Goal: Task Accomplishment & Management: Complete application form

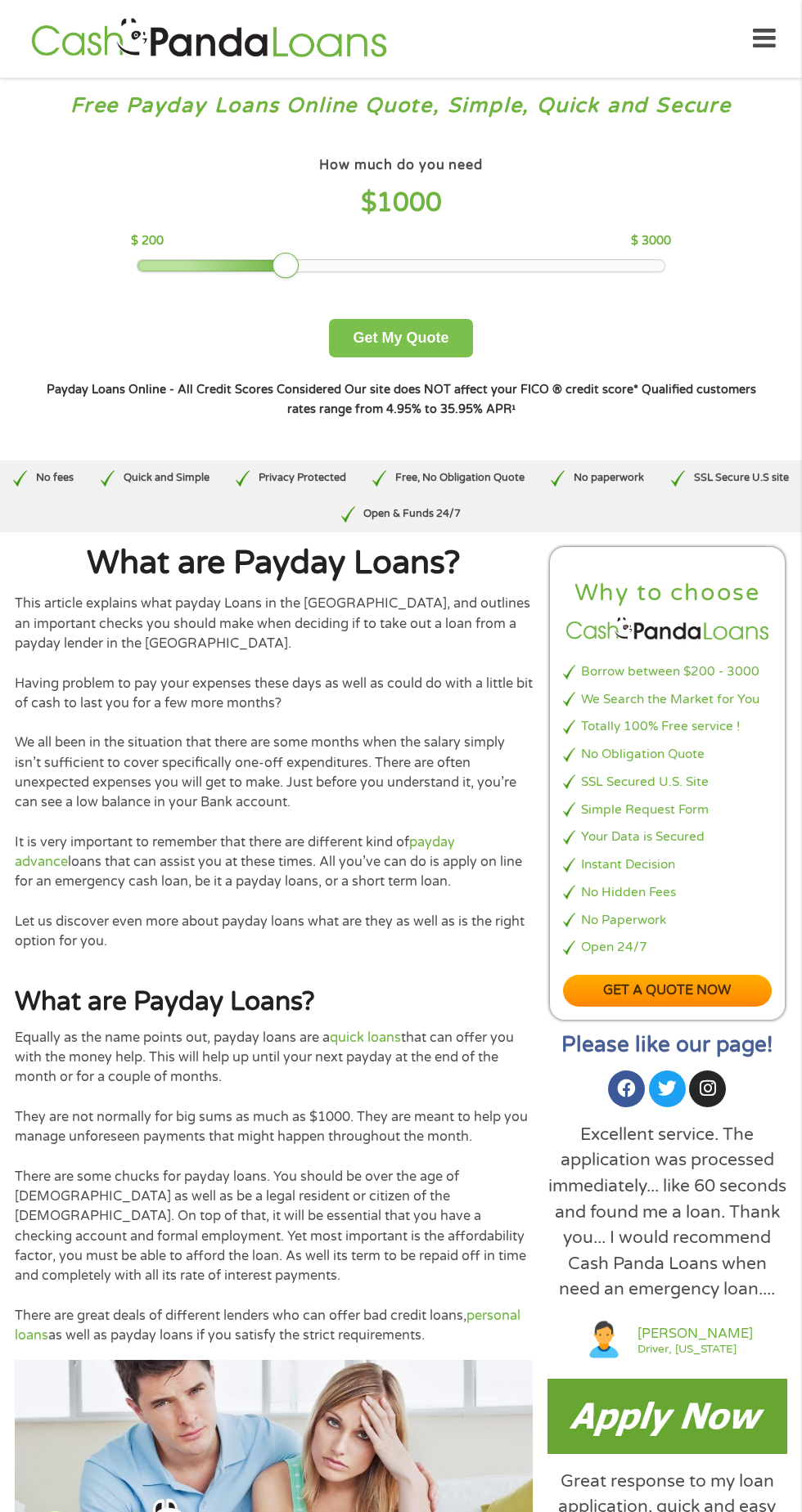
click at [428, 329] on button "Get My Quote" at bounding box center [400, 338] width 143 height 39
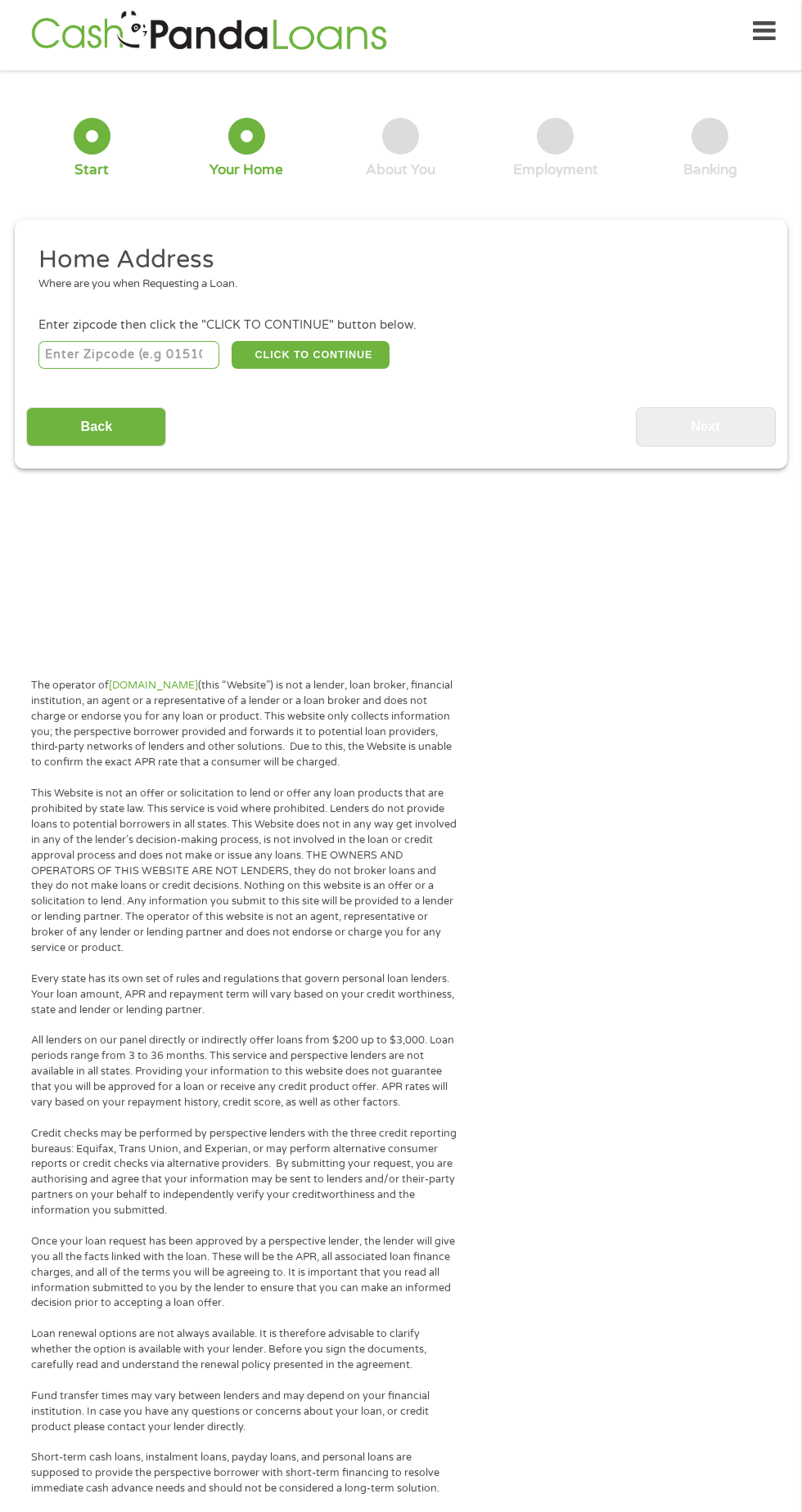
click at [194, 360] on input "number" at bounding box center [129, 354] width 181 height 28
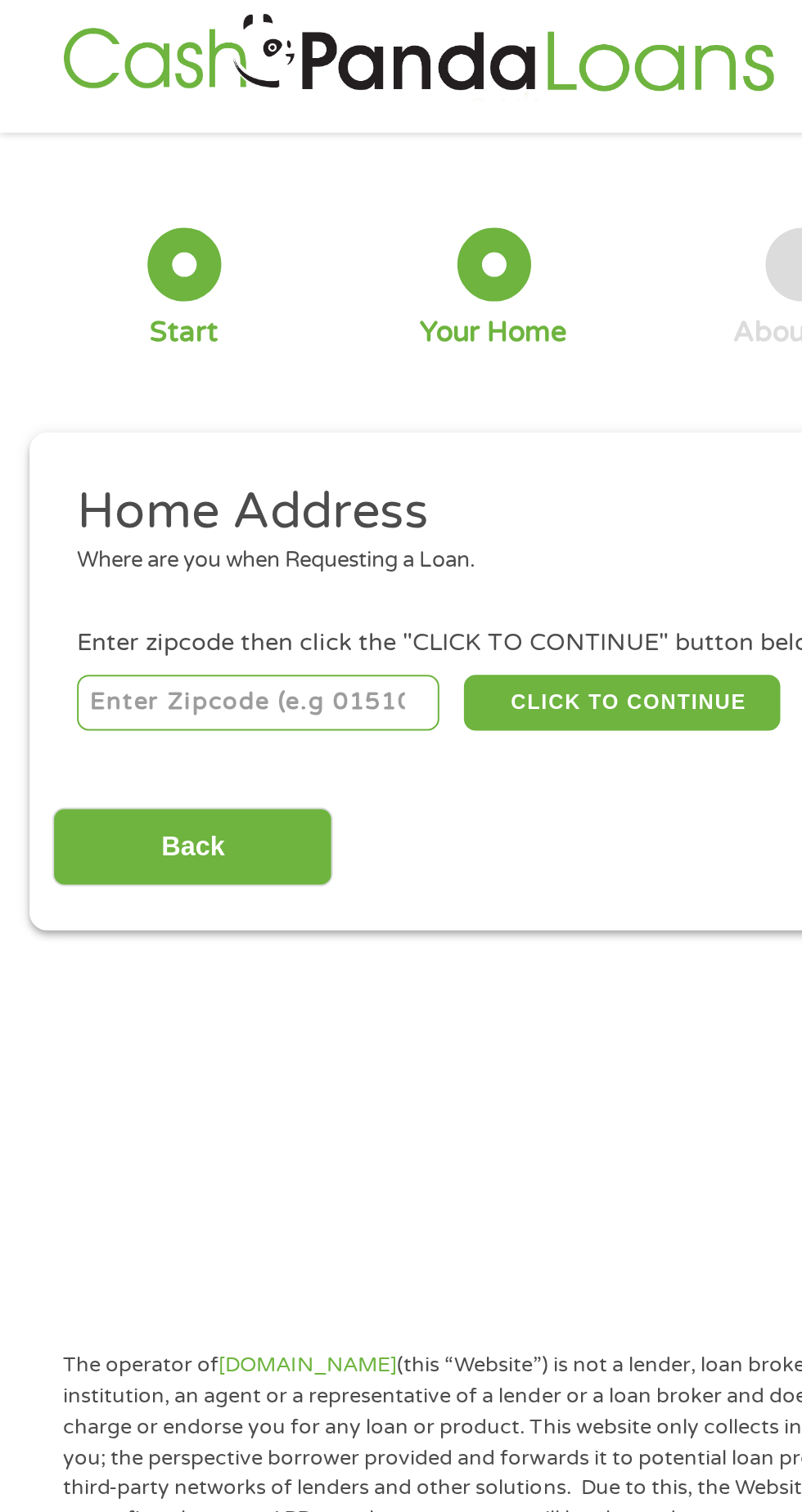
type input "76108"
select select "[US_STATE]"
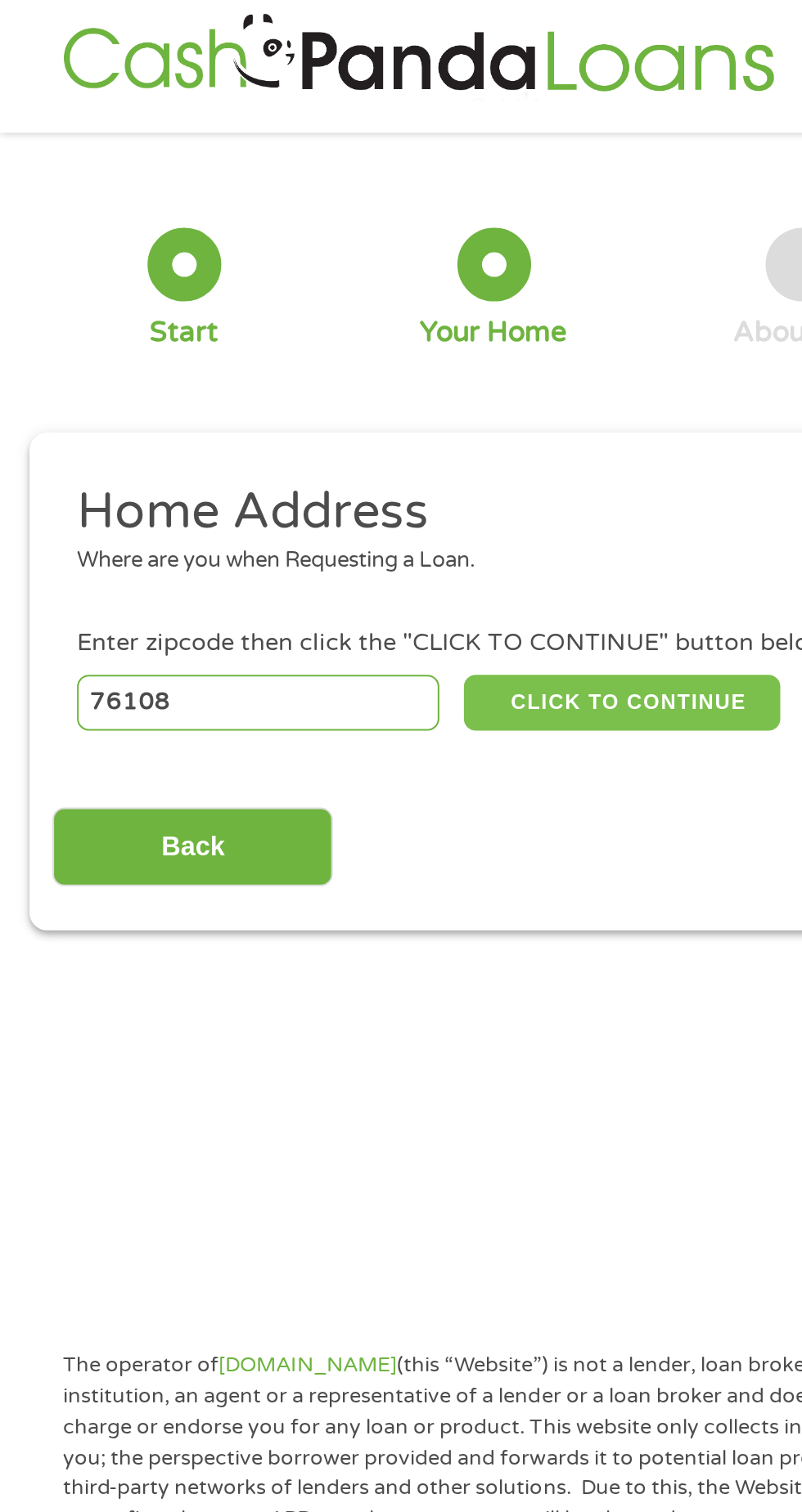
click at [342, 353] on button "CLICK TO CONTINUE" at bounding box center [309, 354] width 157 height 28
type input "76108"
type input "[GEOGRAPHIC_DATA]"
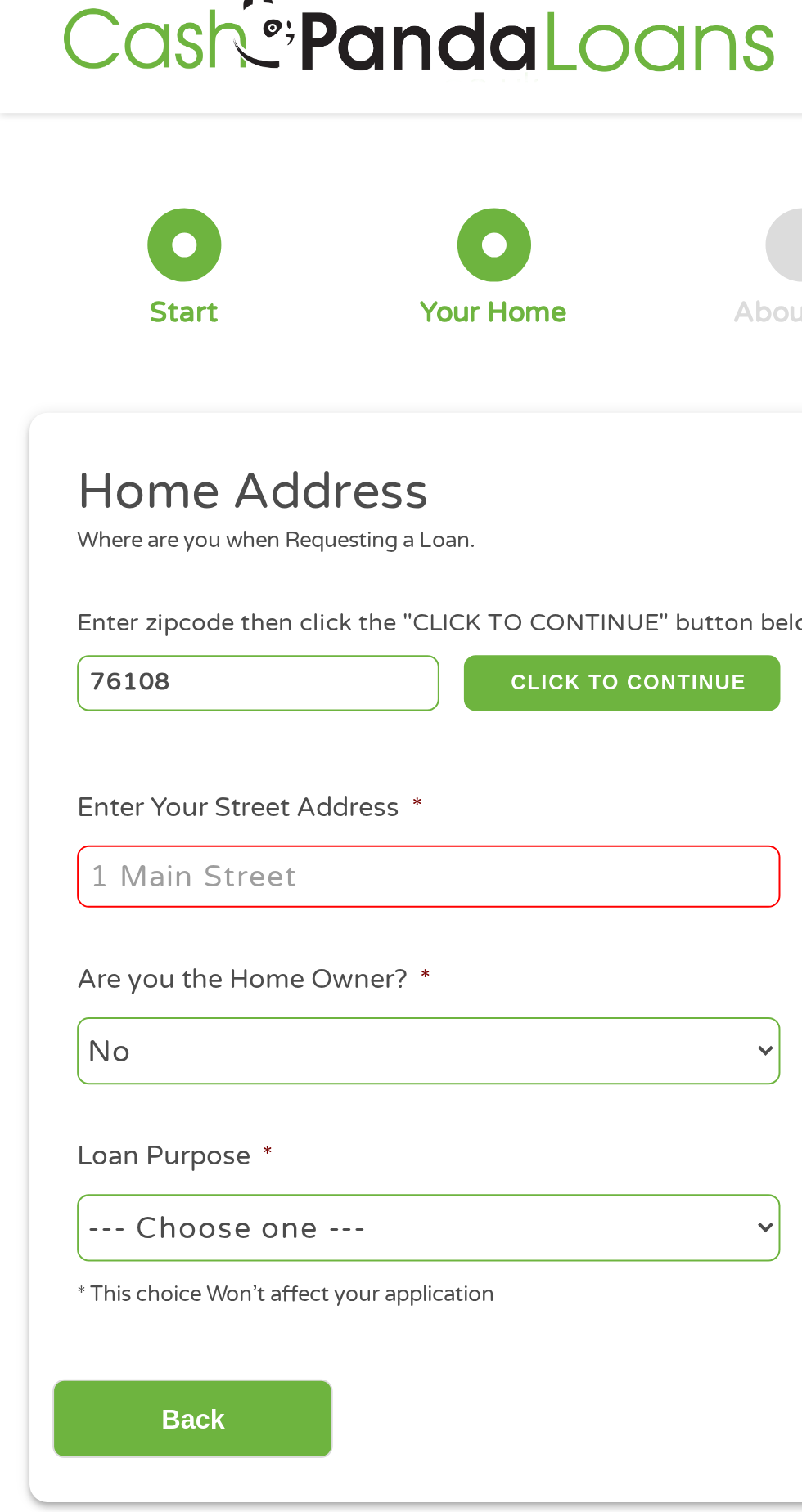
click at [73, 457] on input "Enter Your Street Address *" at bounding box center [214, 452] width 351 height 31
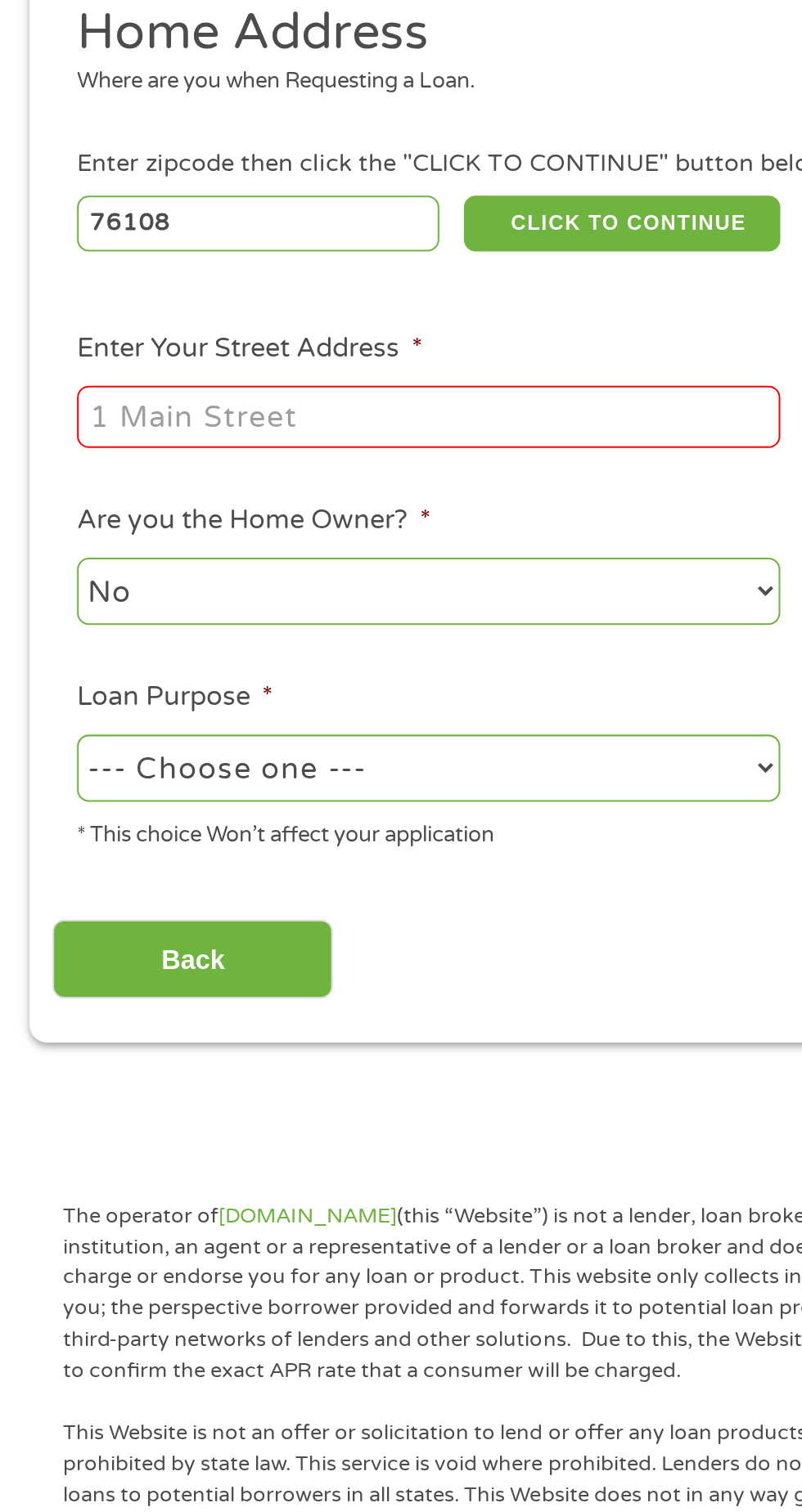
scroll to position [7, 0]
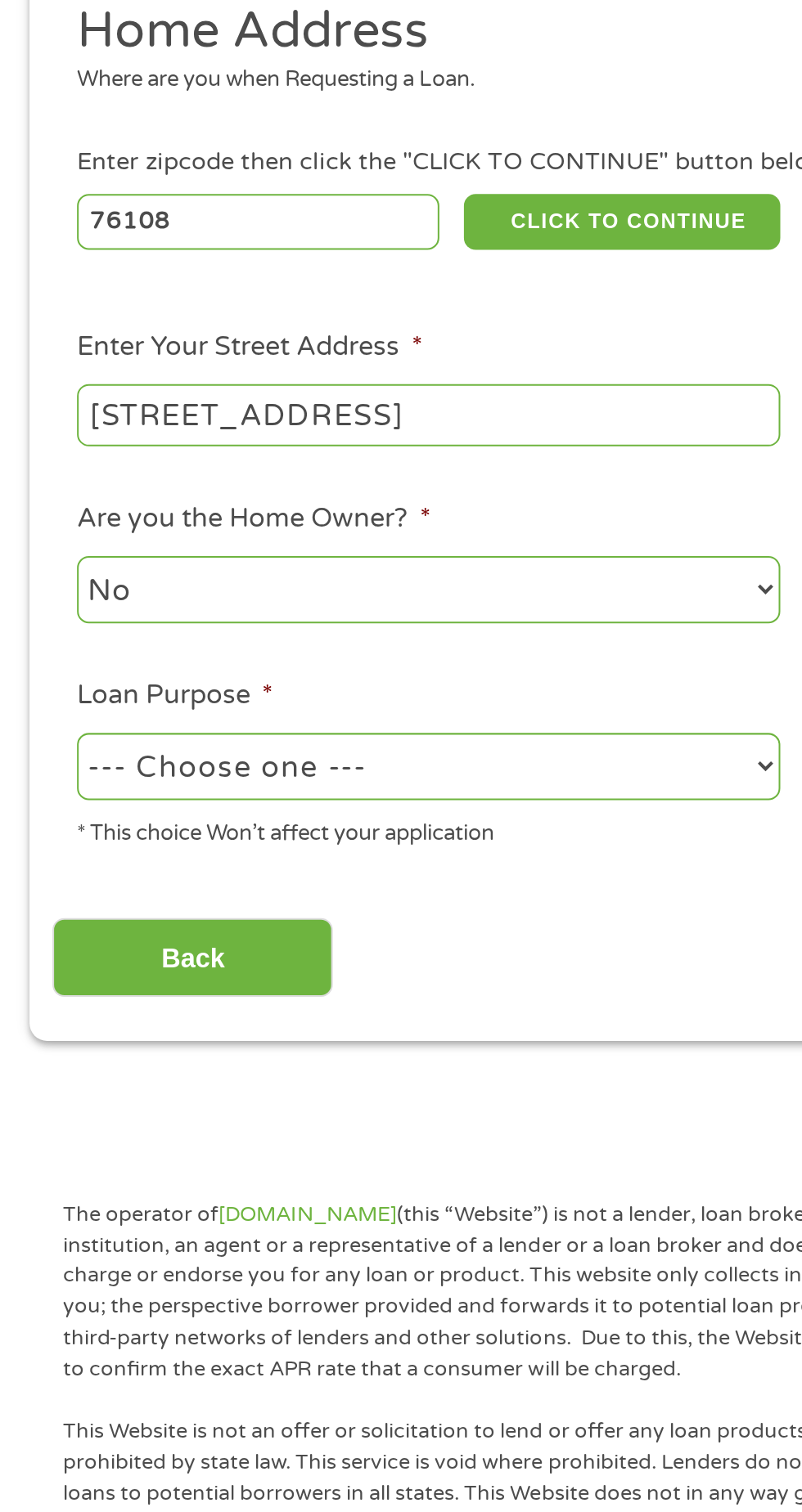
click at [362, 448] on input "[STREET_ADDRESS]" at bounding box center [214, 452] width 351 height 31
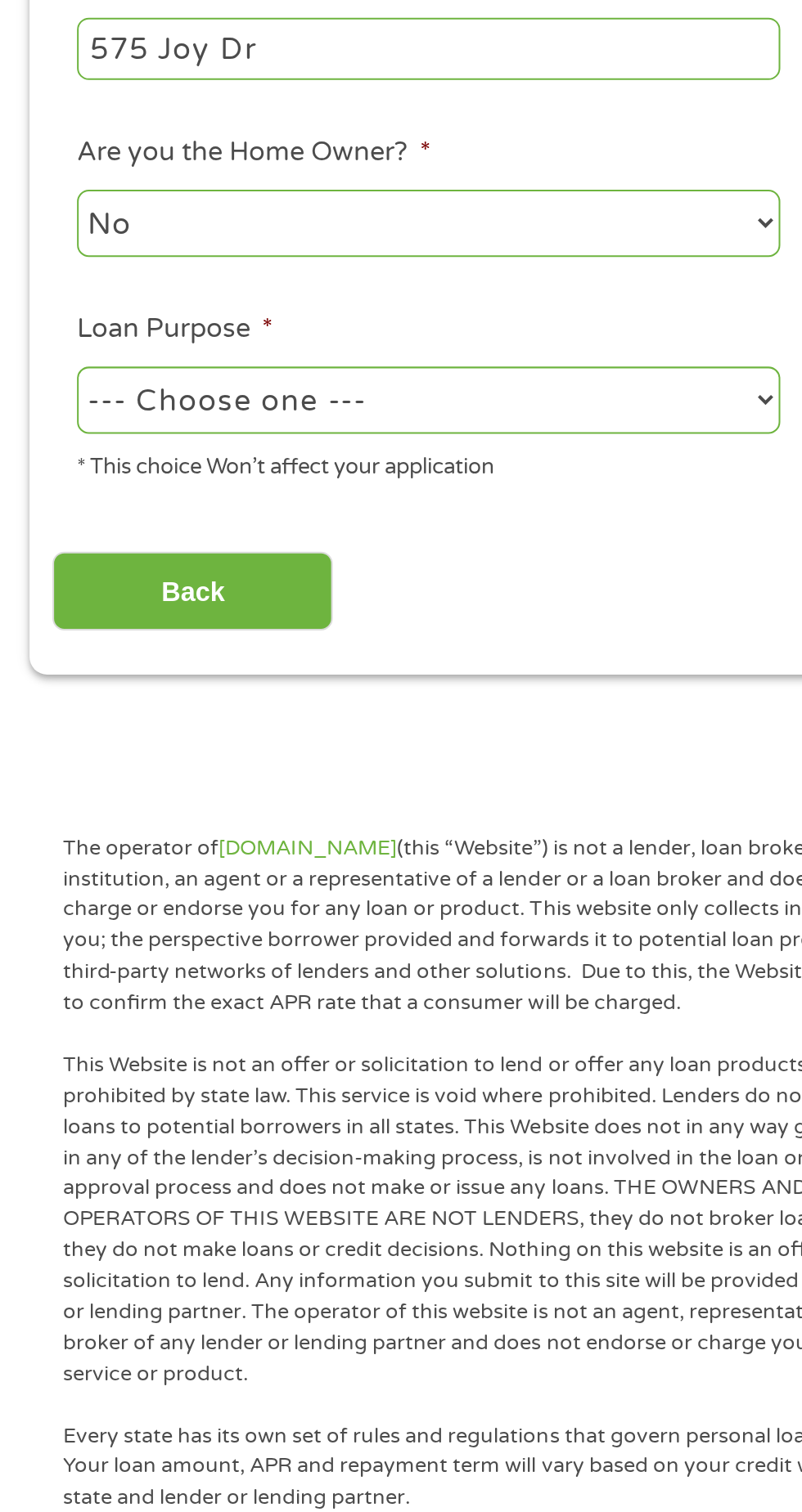
type input "575 Joy Dr"
click at [361, 623] on select "--- Choose one --- Pay Bills Debt Consolidation Home Improvement Major Purchase…" at bounding box center [214, 627] width 351 height 33
select select "medicalexpenses"
click at [39, 612] on select "--- Choose one --- Pay Bills Debt Consolidation Home Improvement Major Purchase…" at bounding box center [214, 627] width 351 height 33
click at [153, 721] on input "Back" at bounding box center [96, 722] width 140 height 40
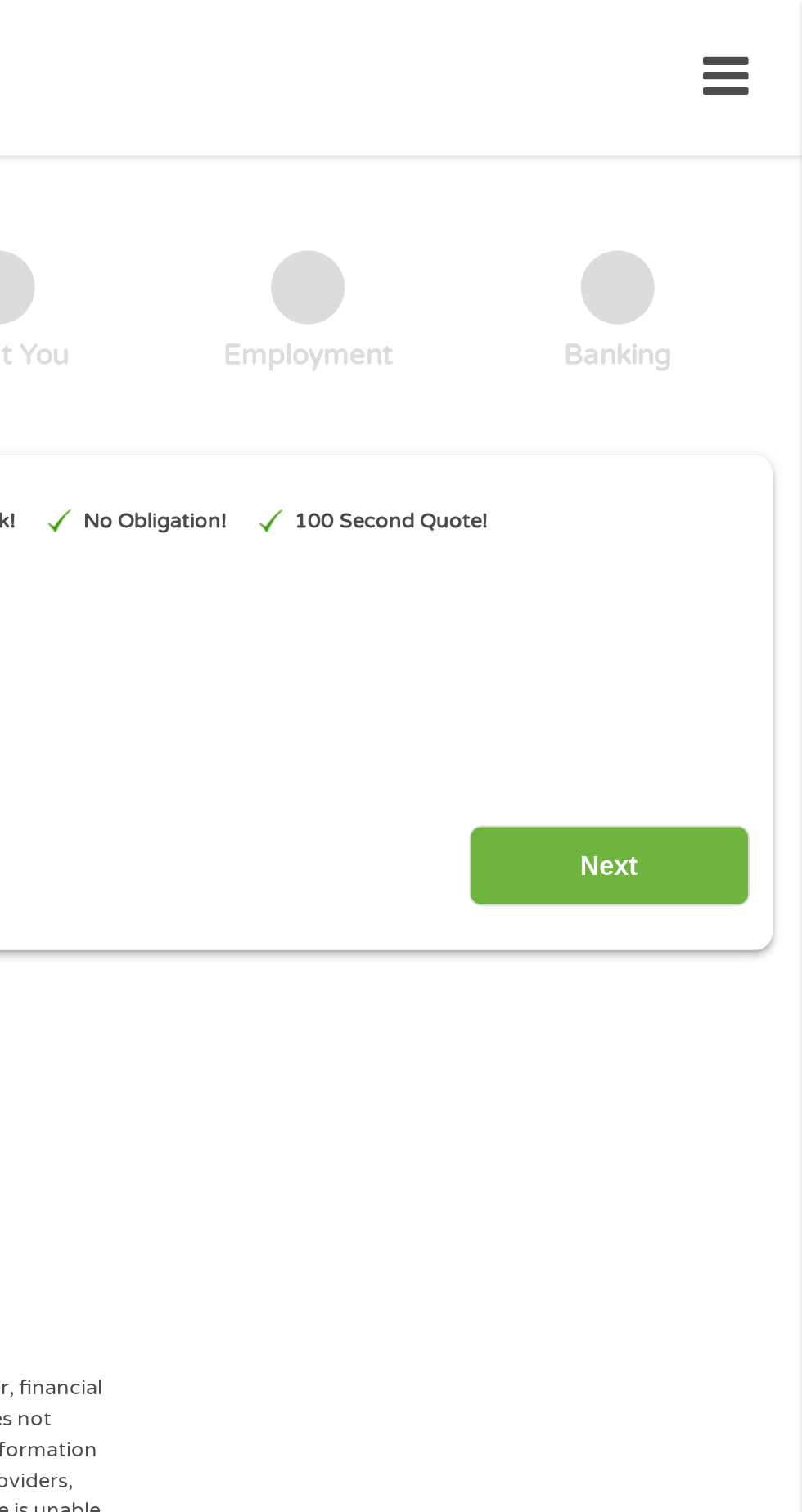
scroll to position [0, 0]
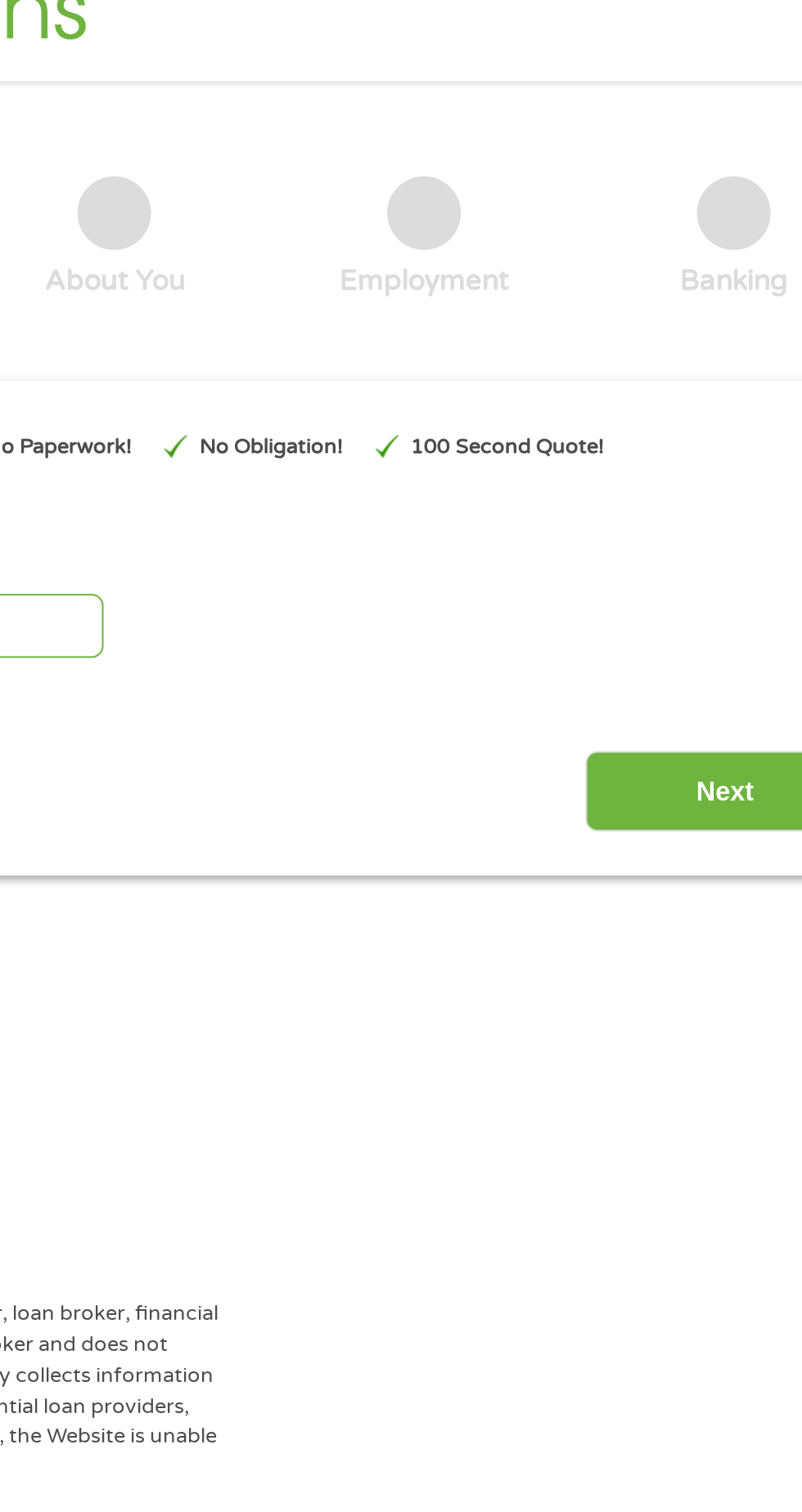
click at [671, 433] on input "Next" at bounding box center [705, 433] width 140 height 40
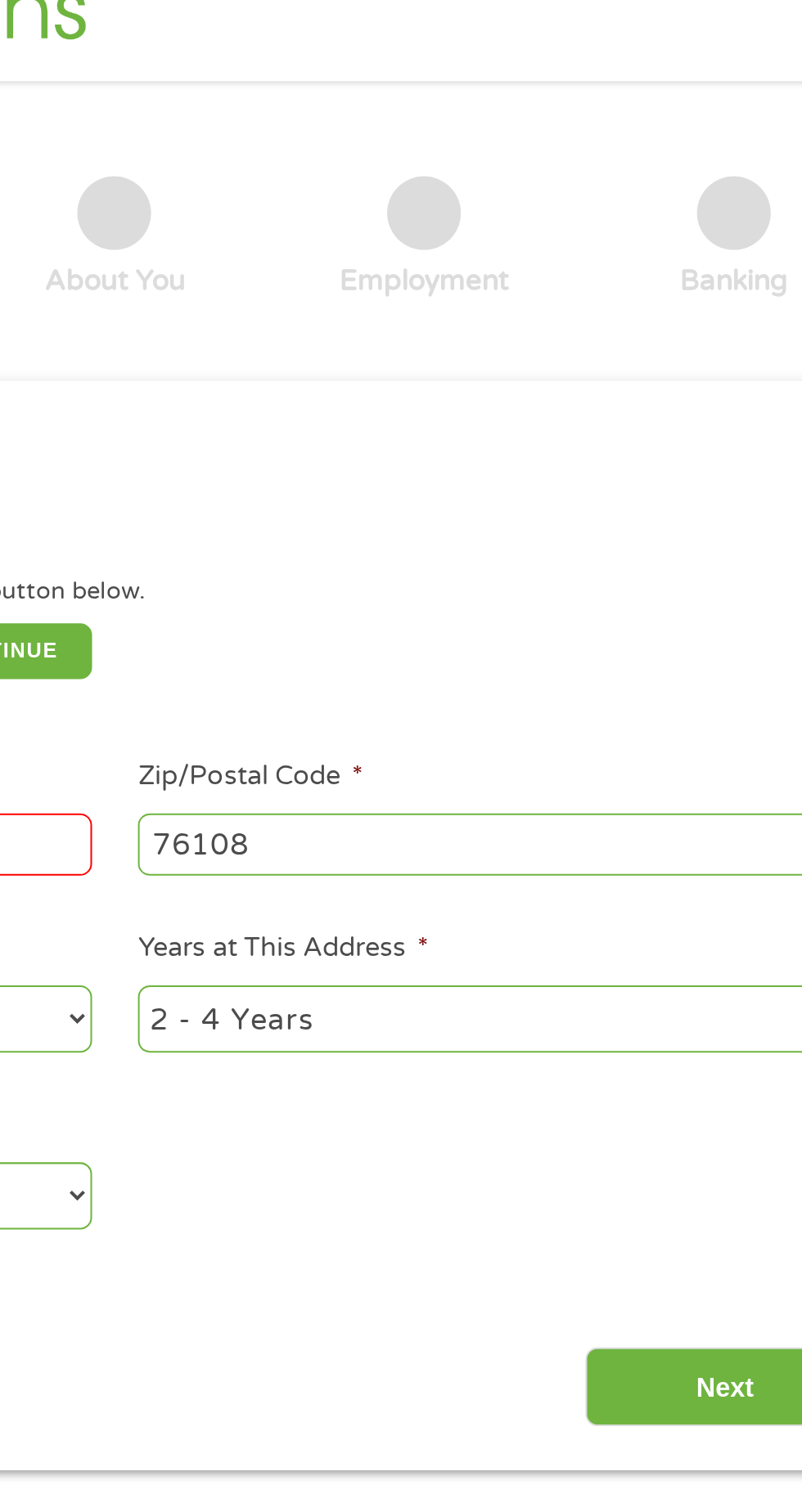
scroll to position [7, 0]
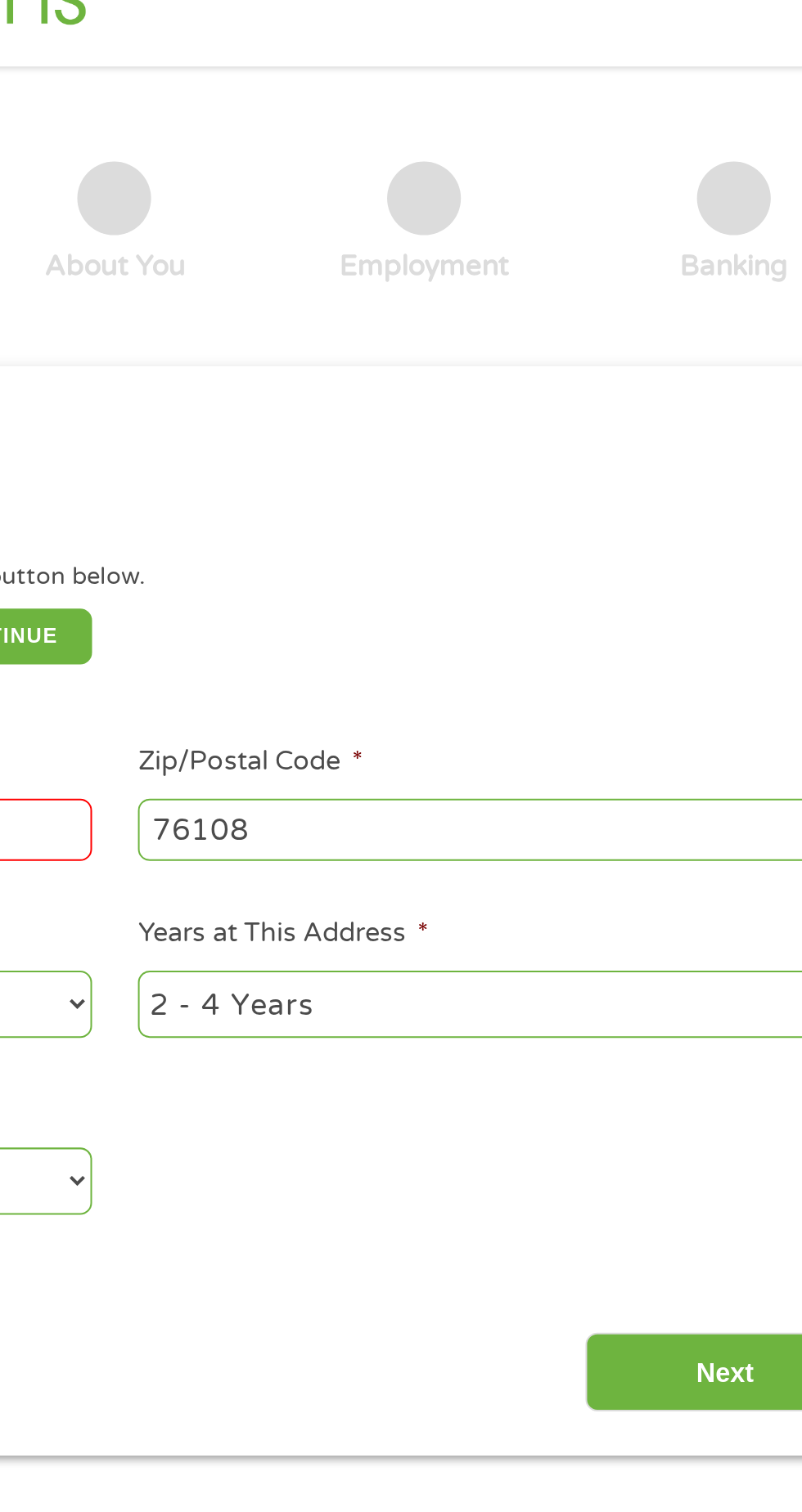
click at [707, 423] on li "Zip/Postal Code * 76108" at bounding box center [587, 438] width 375 height 63
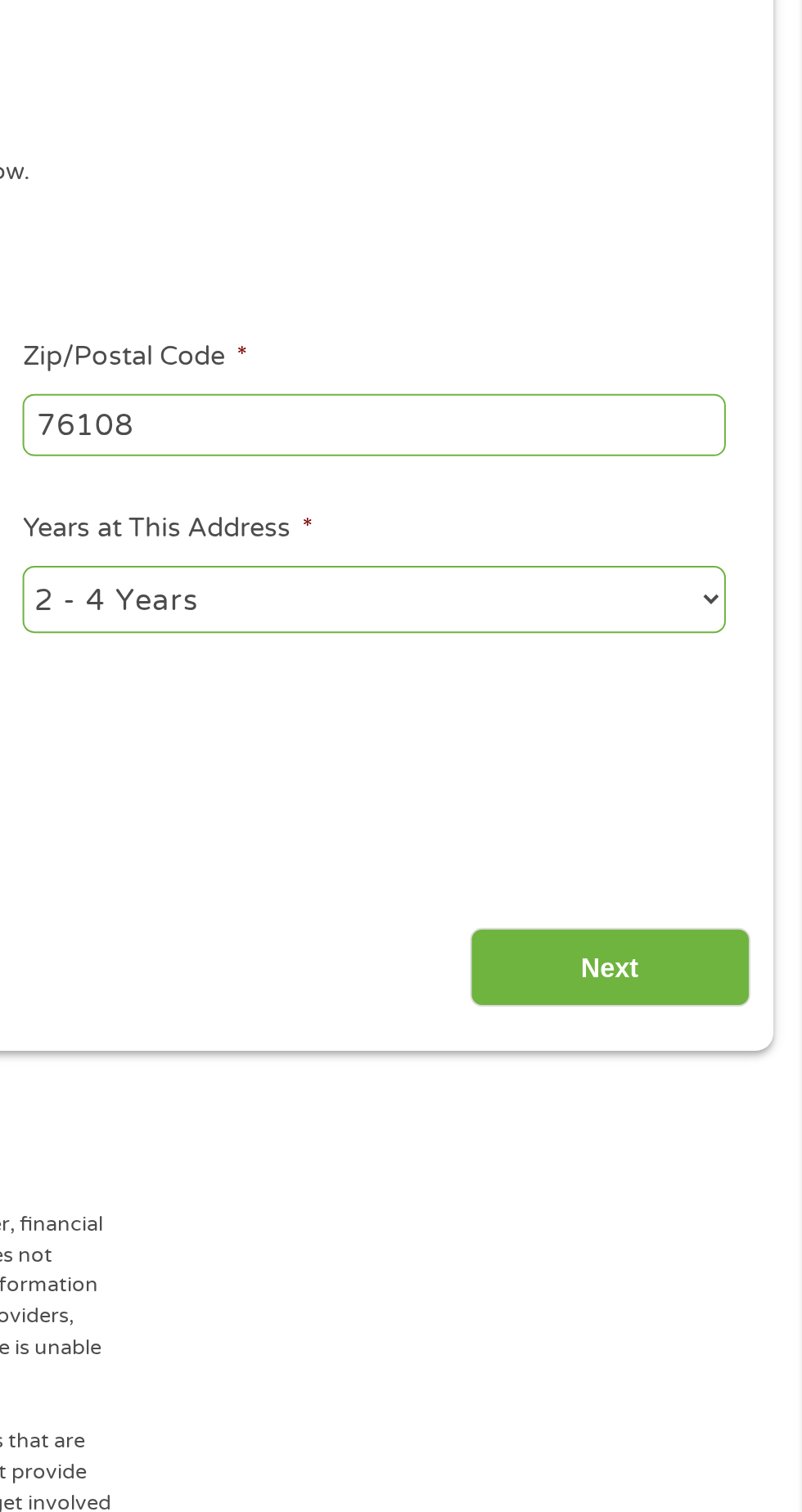
scroll to position [0, 0]
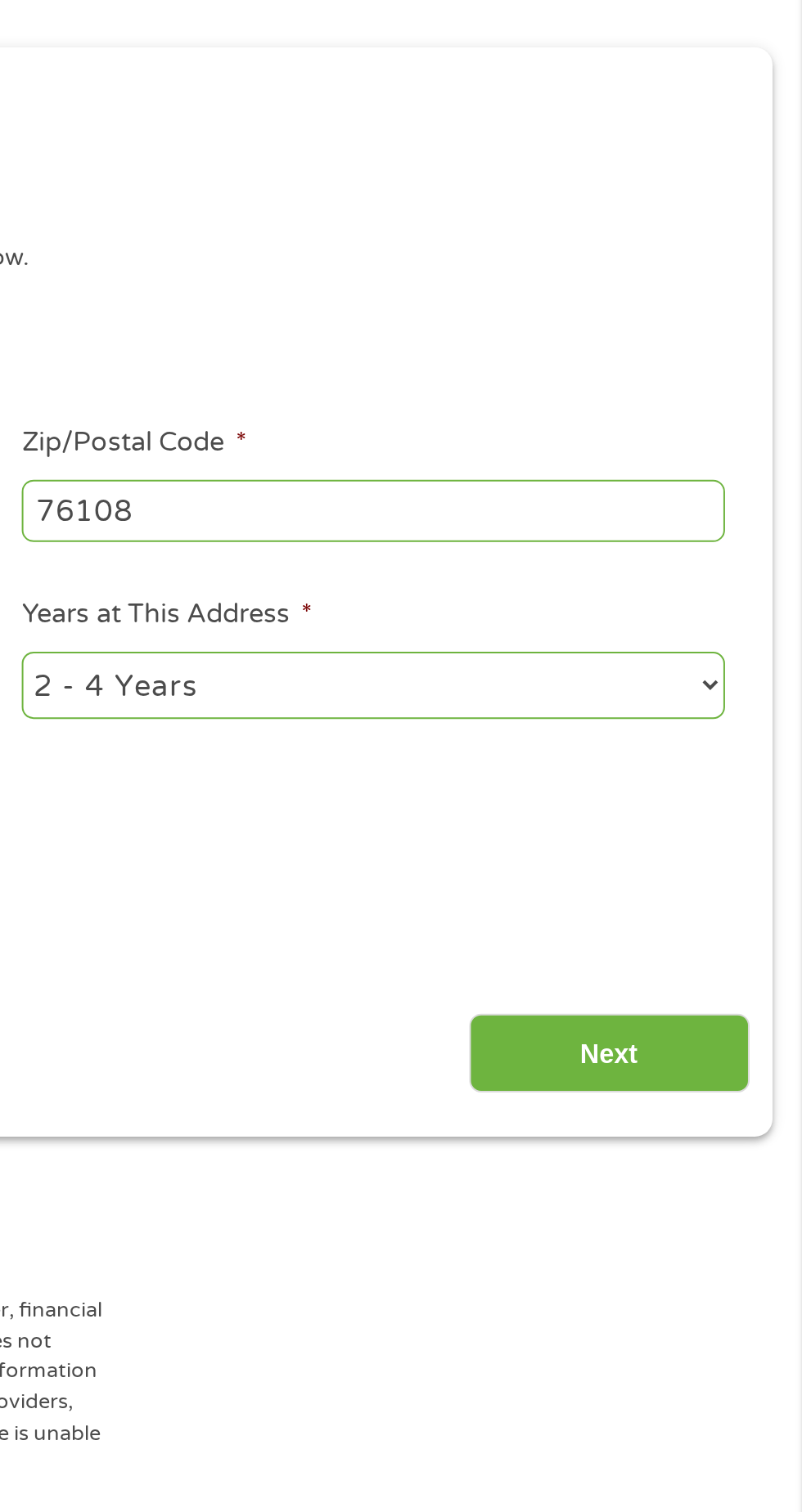
click at [744, 711] on input "Next" at bounding box center [705, 730] width 140 height 40
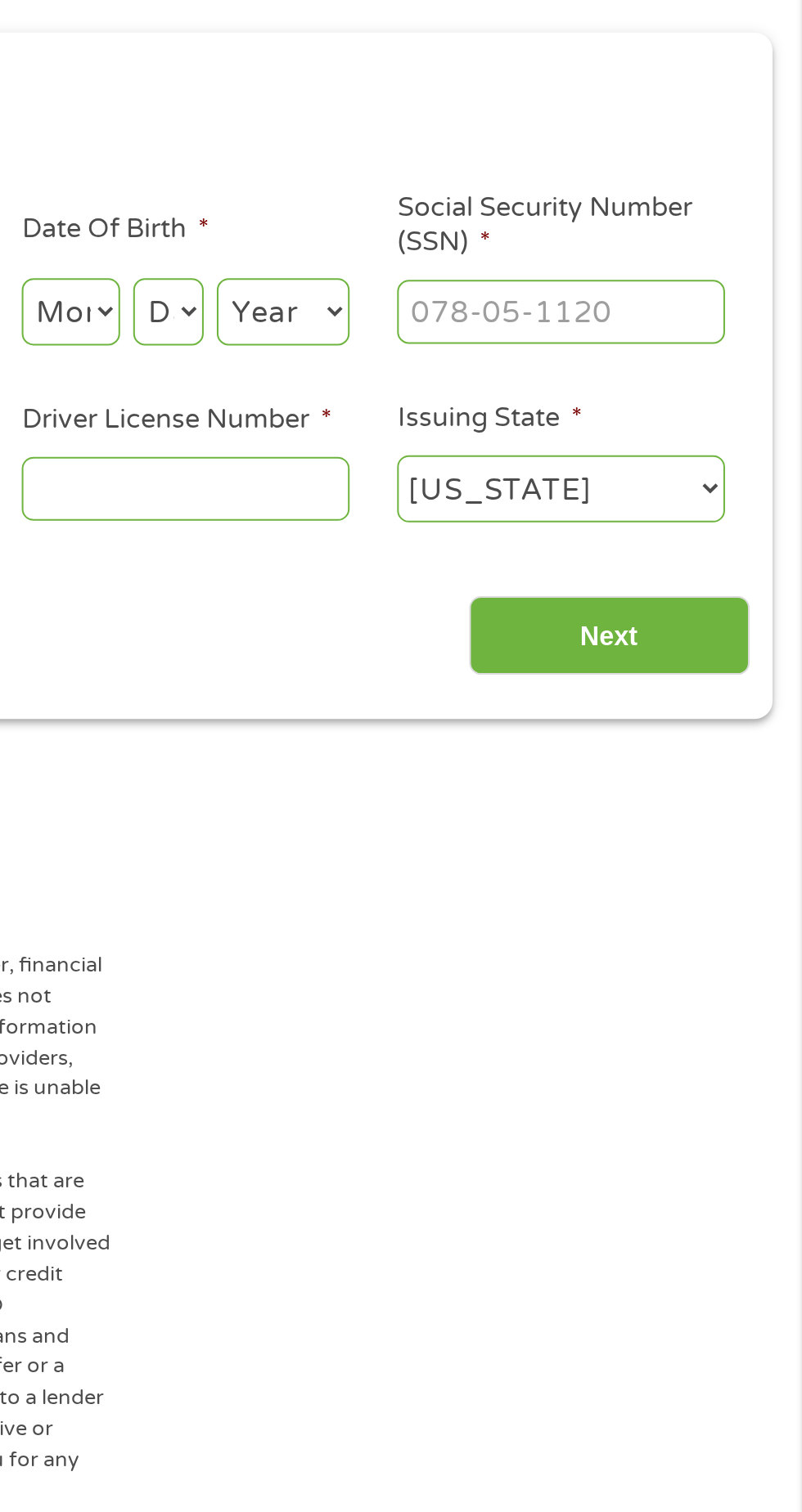
scroll to position [7, 0]
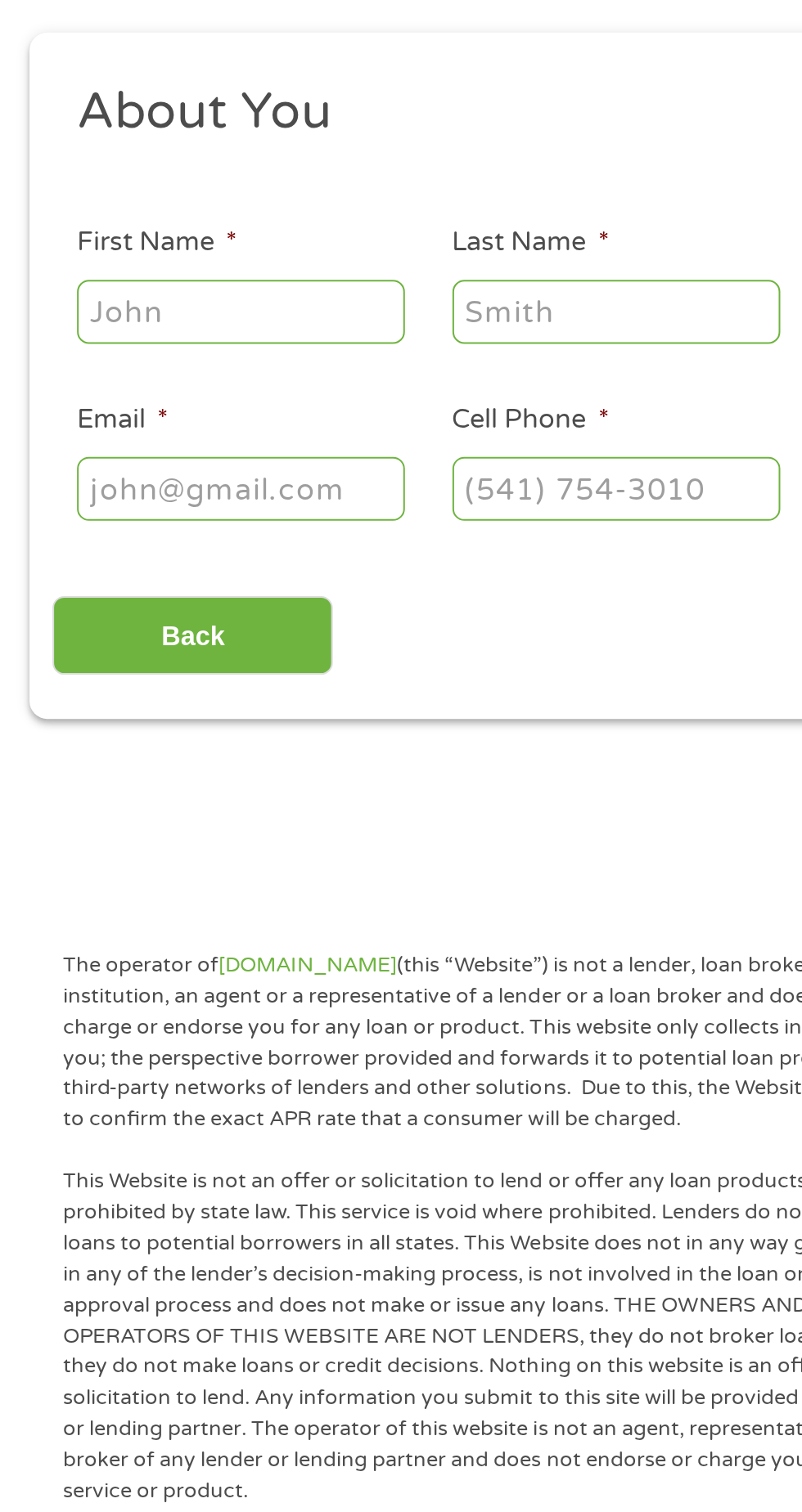
click at [159, 365] on input "First Name *" at bounding box center [121, 359] width 164 height 31
type input "[PERSON_NAME]"
type input "[EMAIL_ADDRESS][DOMAIN_NAME]"
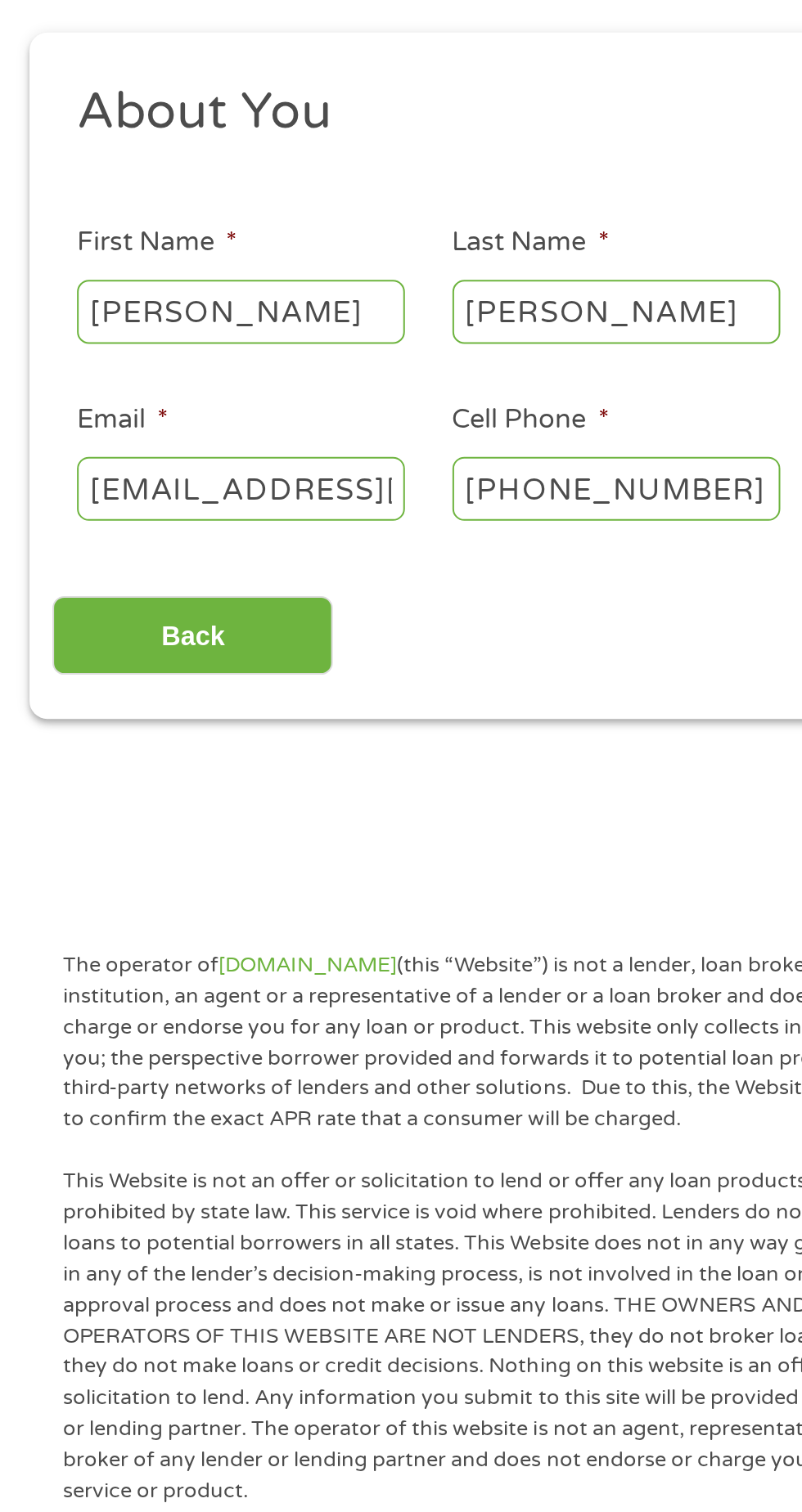
click at [358, 442] on input "[PHONE_NUMBER]" at bounding box center [308, 447] width 164 height 31
type input "[PHONE_NUMBER]"
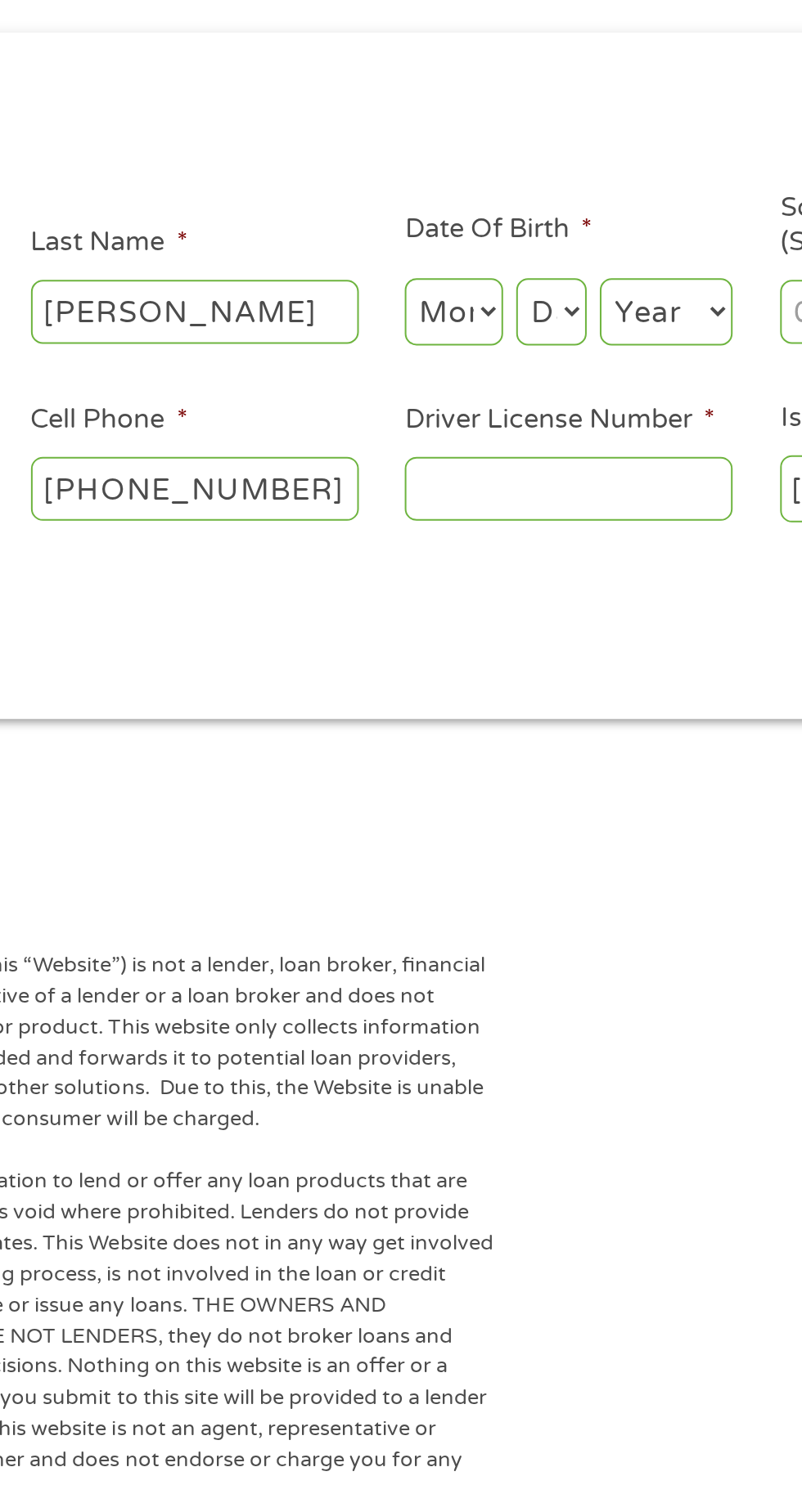
click at [436, 364] on select "Month 1 2 3 4 5 6 7 8 9 10 11 12" at bounding box center [436, 359] width 49 height 33
select select "12"
click at [413, 343] on select "Month 1 2 3 4 5 6 7 8 9 10 11 12" at bounding box center [436, 359] width 49 height 33
click at [499, 355] on select "Day 1 2 3 4 5 6 7 8 9 10 11 12 13 14 15 16 17 18 19 20 21 22 23 24 25 26 27 28 …" at bounding box center [485, 359] width 35 height 33
select select "14"
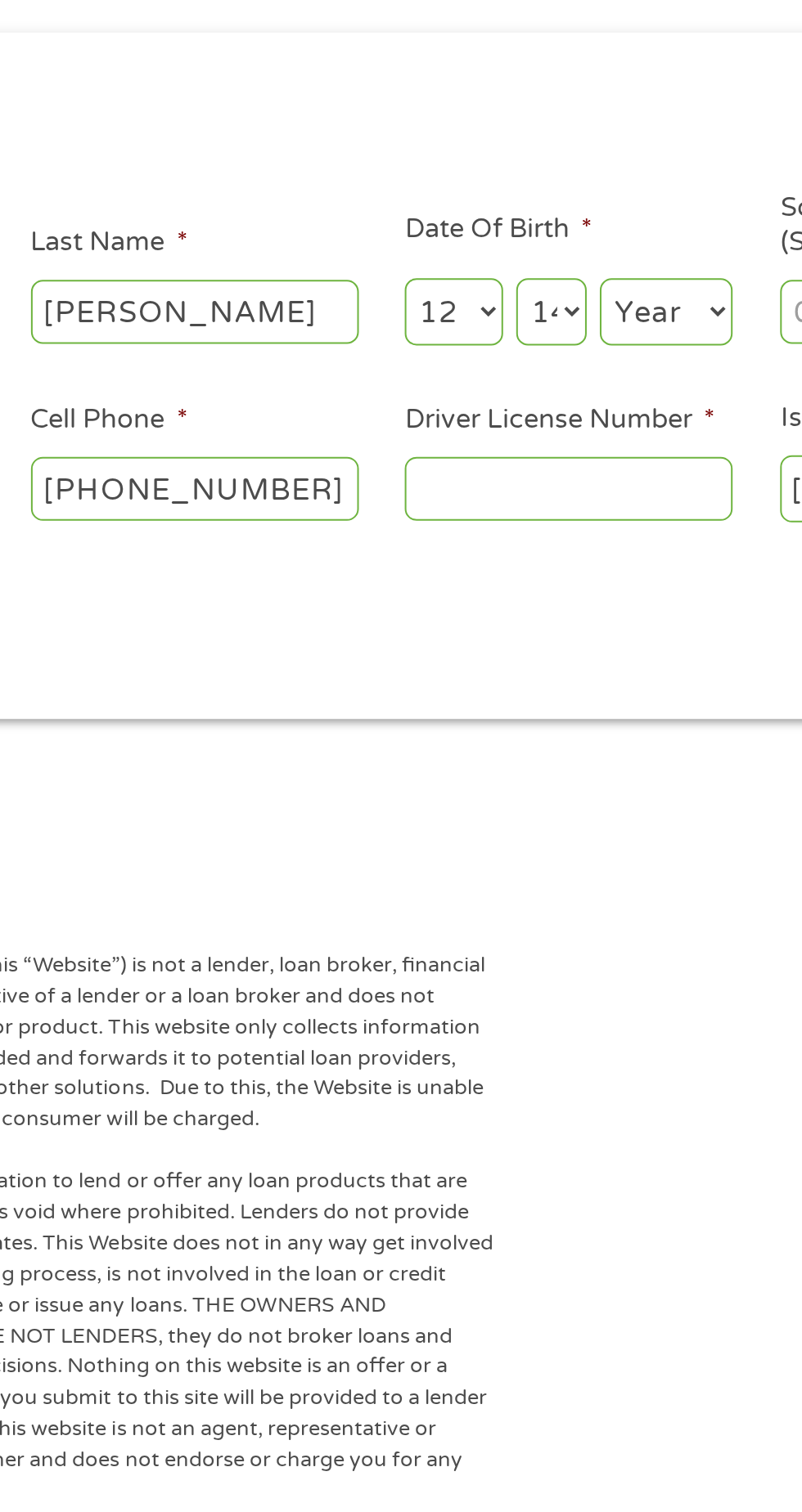
click at [468, 343] on select "Day 1 2 3 4 5 6 7 8 9 10 11 12 13 14 15 16 17 18 19 20 21 22 23 24 25 26 27 28 …" at bounding box center [485, 359] width 35 height 33
click at [545, 357] on select "Year [DATE] 2006 2005 2004 2003 2002 2001 2000 1999 1998 1997 1996 1995 1994 19…" at bounding box center [542, 359] width 66 height 33
select select "1993"
click at [509, 343] on select "Year [DATE] 2006 2005 2004 2003 2002 2001 2000 1999 1998 1997 1996 1995 1994 19…" at bounding box center [542, 359] width 66 height 33
click at [547, 442] on input "Driver License Number *" at bounding box center [494, 447] width 164 height 31
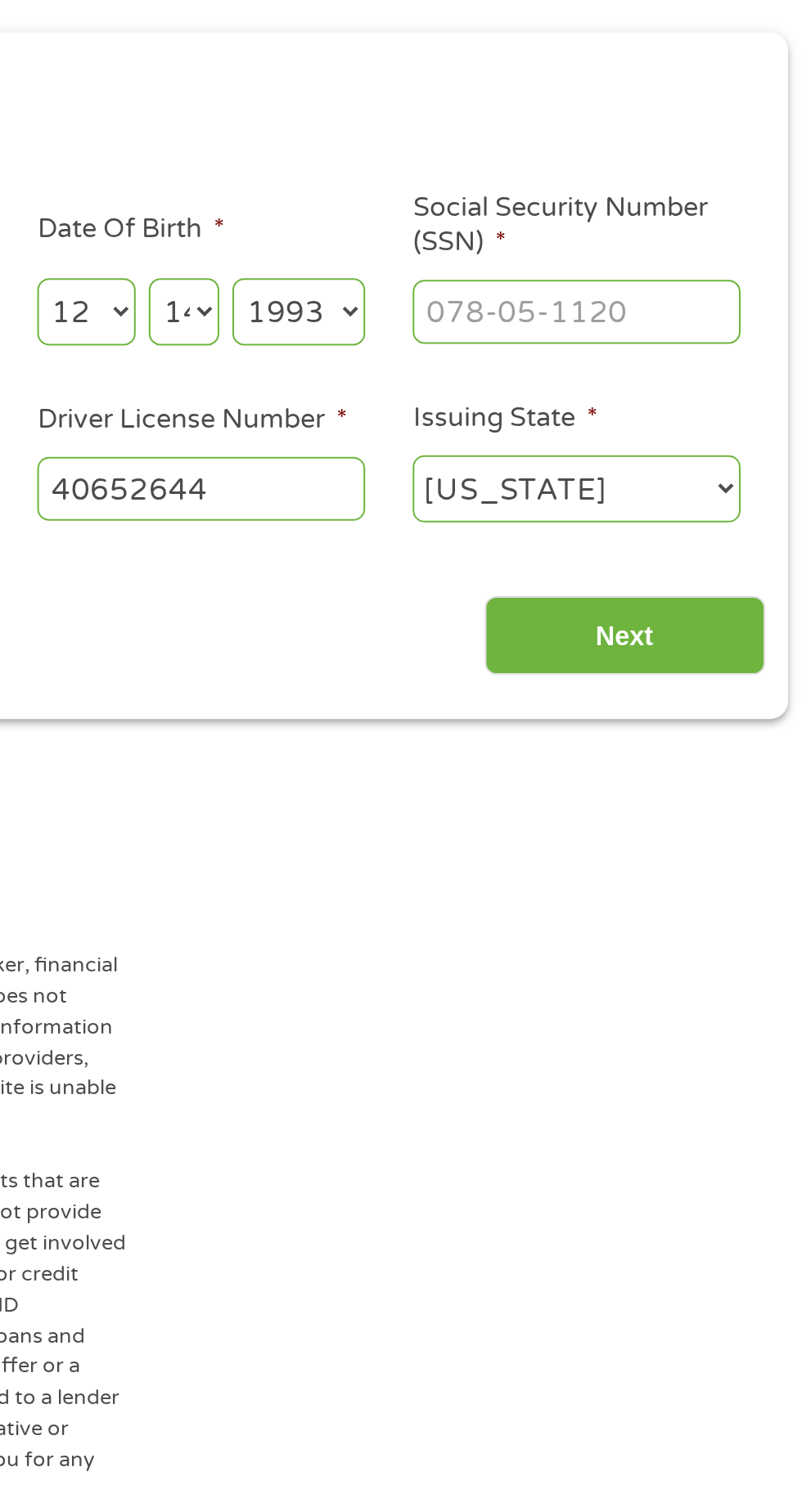
type input "40652644"
click at [722, 355] on input "Social Security Number (SSN) *" at bounding box center [681, 359] width 164 height 31
type input "447-04-7666"
click at [749, 520] on input "Next" at bounding box center [705, 522] width 140 height 40
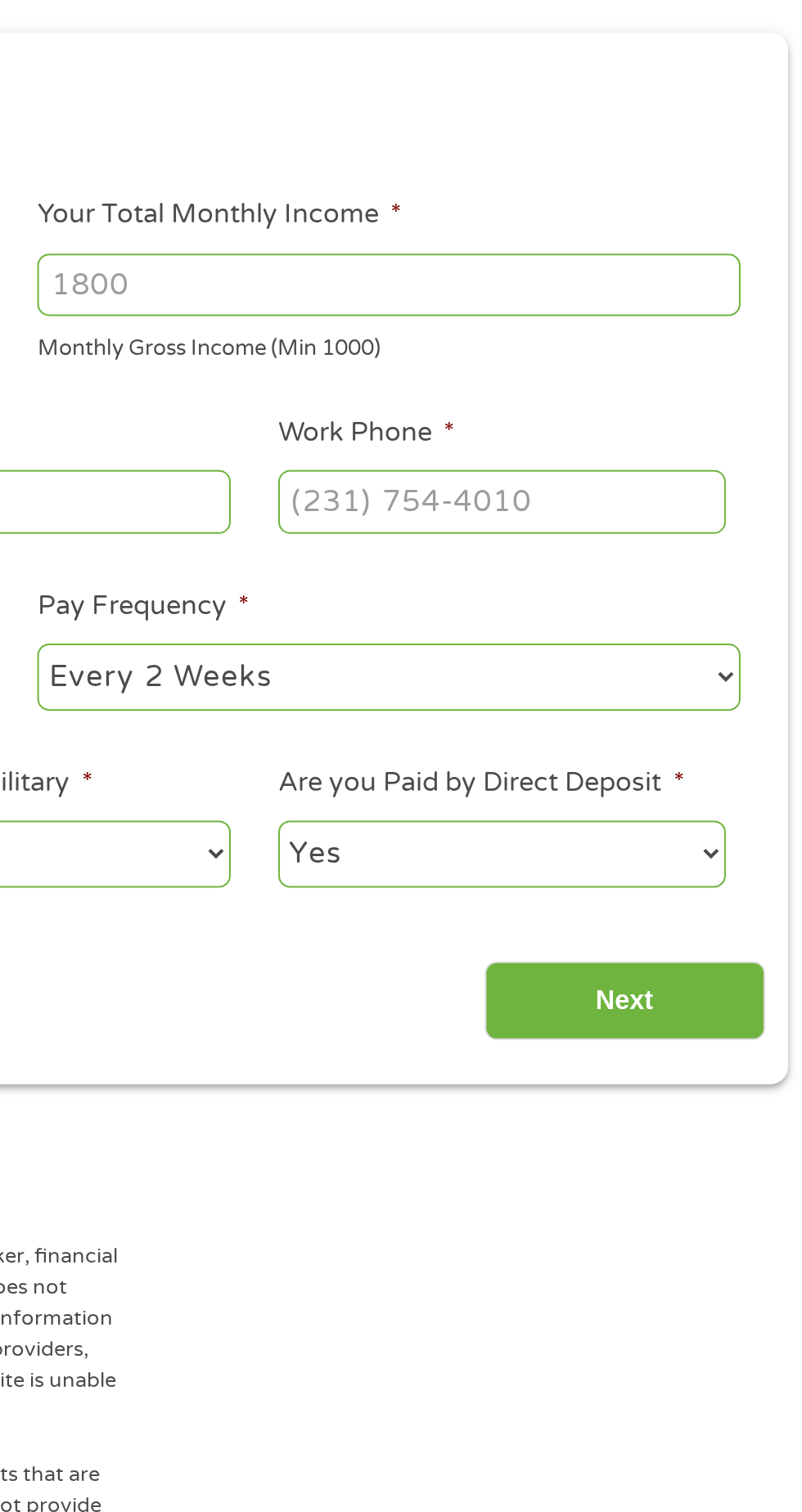
scroll to position [6, 6]
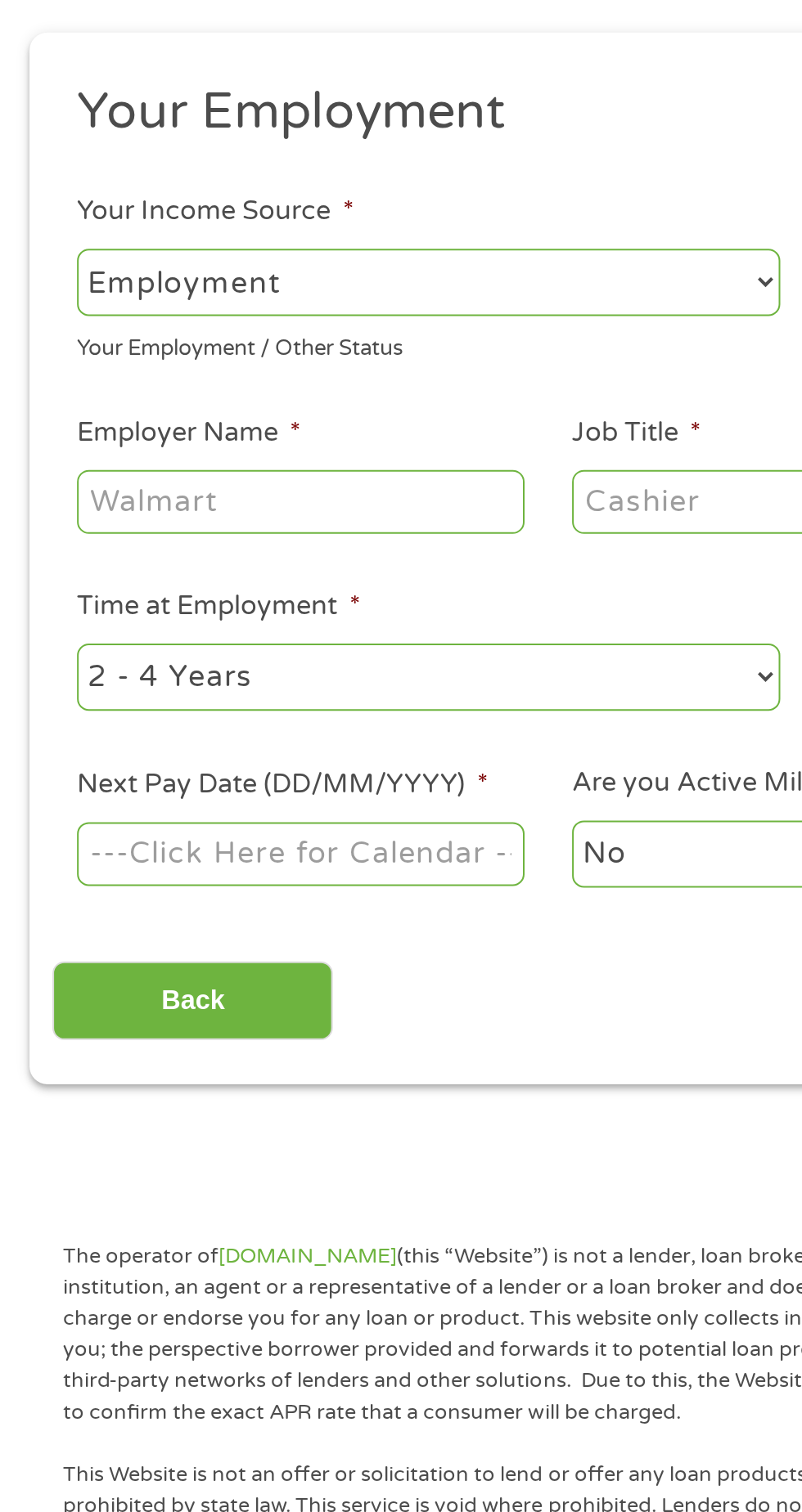
click at [282, 338] on select "--- Choose one --- Employment [DEMOGRAPHIC_DATA] Benefits" at bounding box center [214, 344] width 351 height 33
click at [39, 328] on select "--- Choose one --- Employment [DEMOGRAPHIC_DATA] Benefits" at bounding box center [214, 344] width 351 height 33
click at [245, 343] on select "--- Choose one --- Employment [DEMOGRAPHIC_DATA] Benefits" at bounding box center [214, 344] width 351 height 33
click at [39, 328] on select "--- Choose one --- Employment [DEMOGRAPHIC_DATA] Benefits" at bounding box center [214, 344] width 351 height 33
click at [215, 450] on input "Employer Name *" at bounding box center [150, 454] width 224 height 31
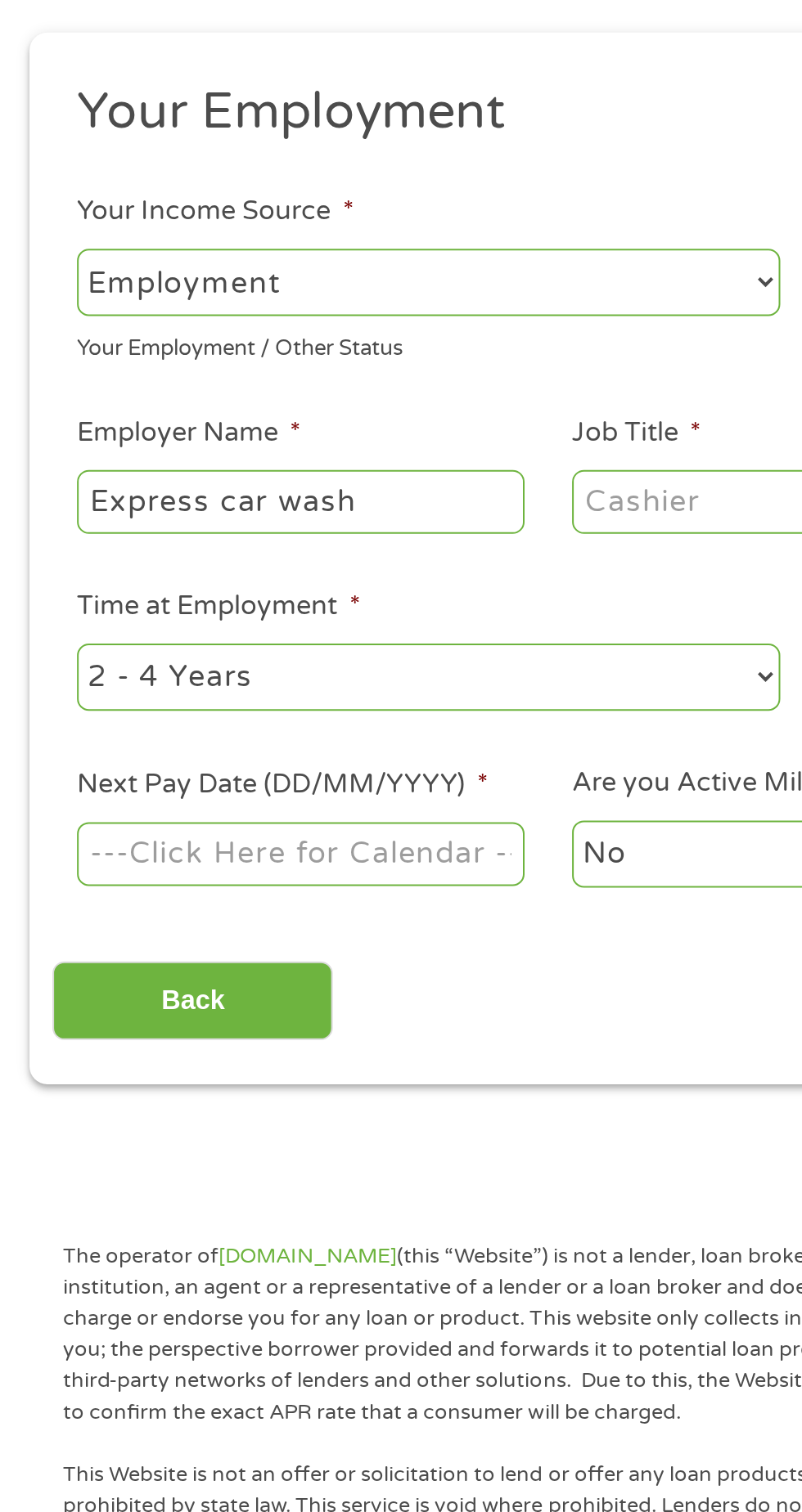
type input "Express car wash"
click at [388, 458] on input "Job Title *" at bounding box center [397, 454] width 224 height 31
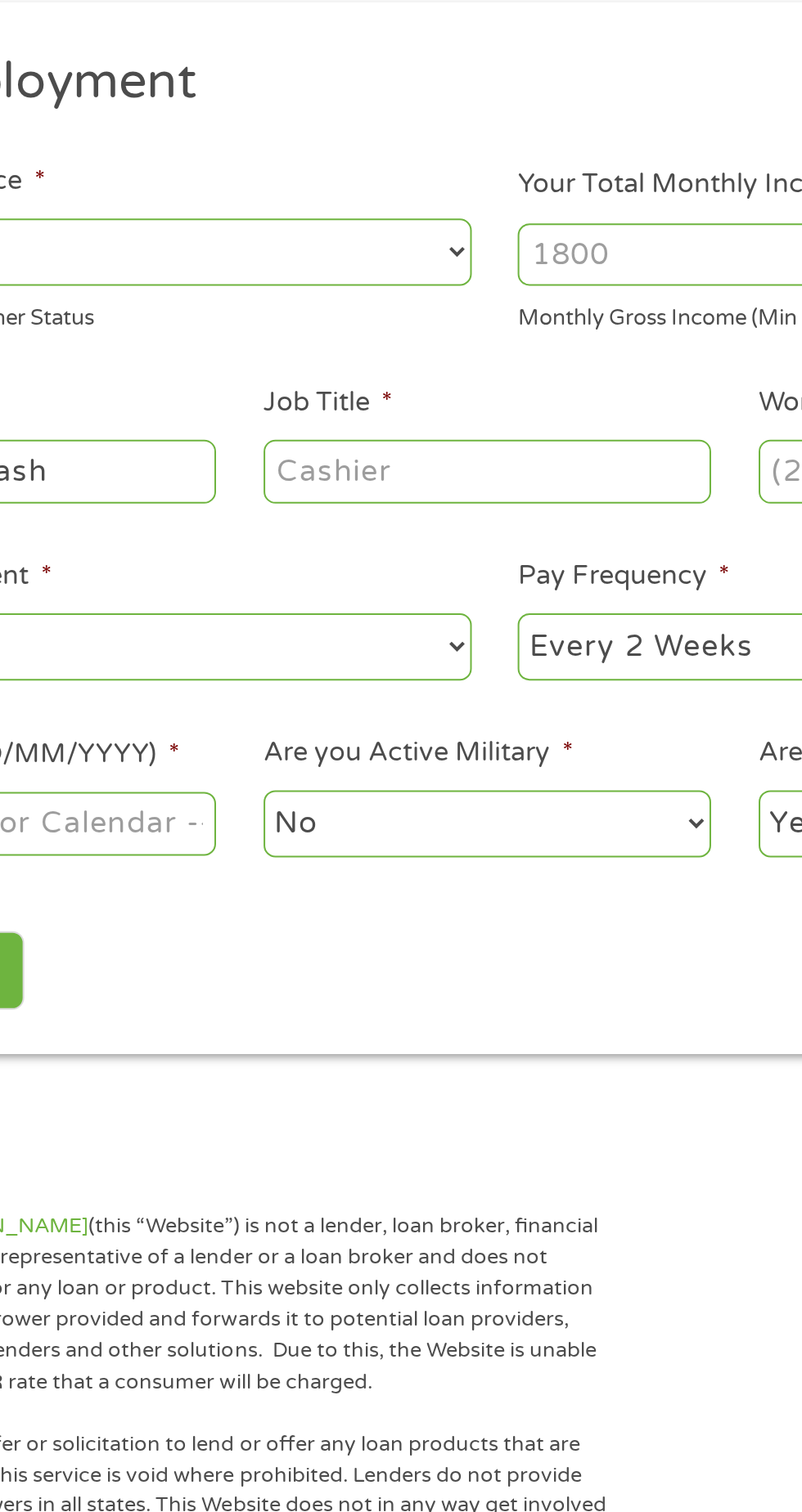
scroll to position [7, 0]
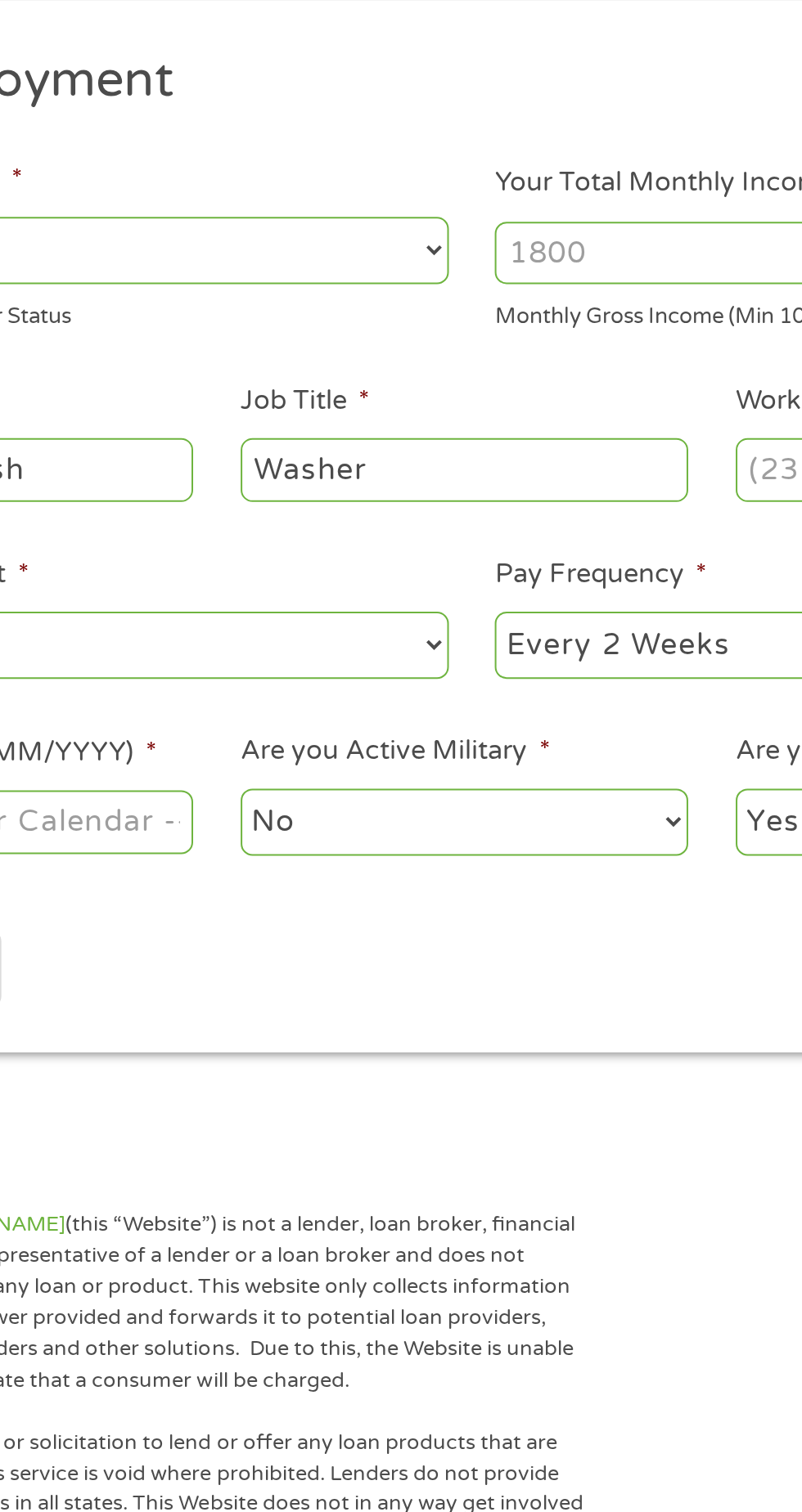
type input "Washer"
click at [498, 347] on input "Your Total Monthly Income *" at bounding box center [587, 346] width 351 height 31
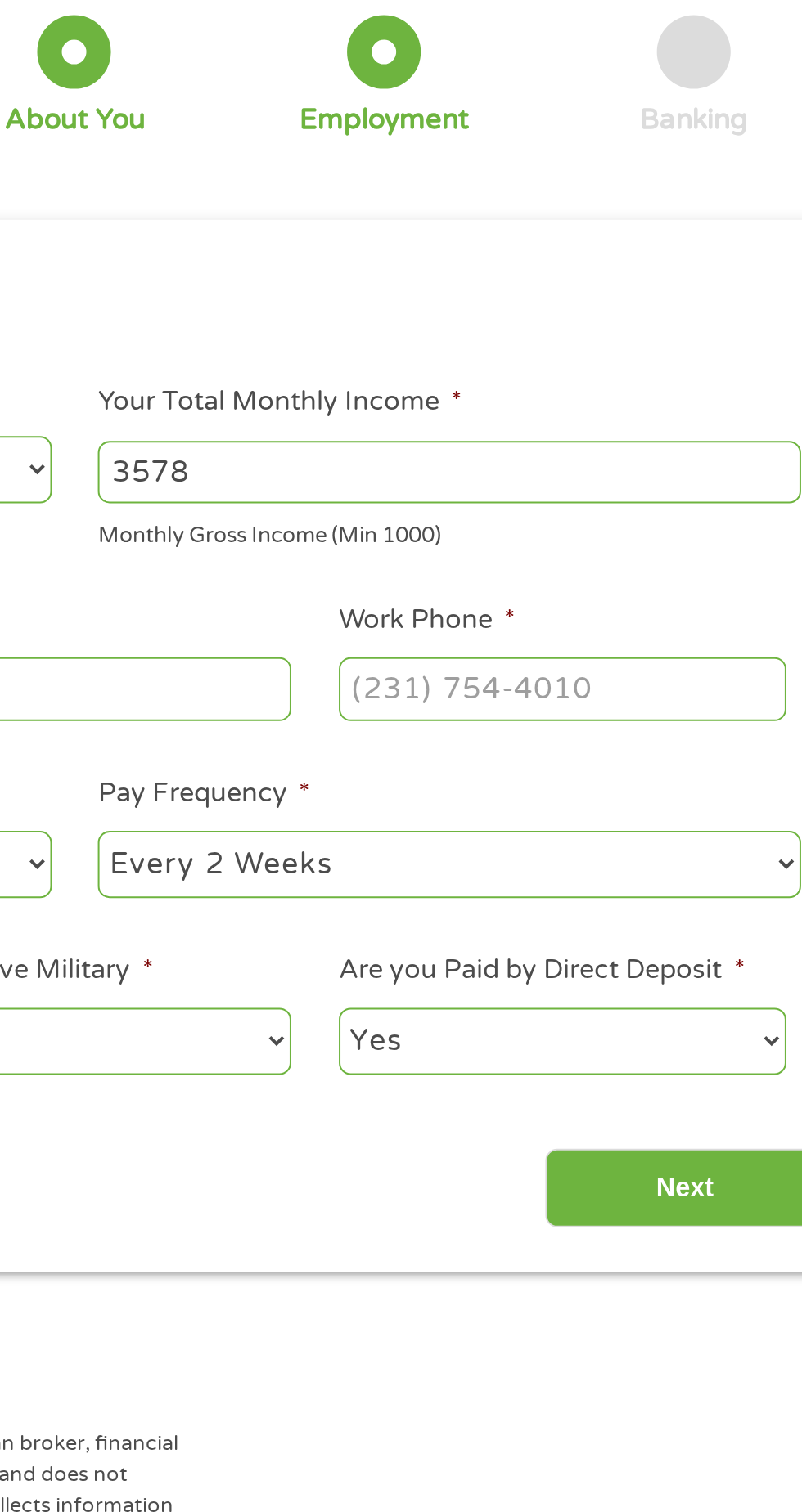
type input "3578"
click at [691, 450] on input "Work Phone *" at bounding box center [644, 454] width 224 height 31
type input "[PHONE_NUMBER]"
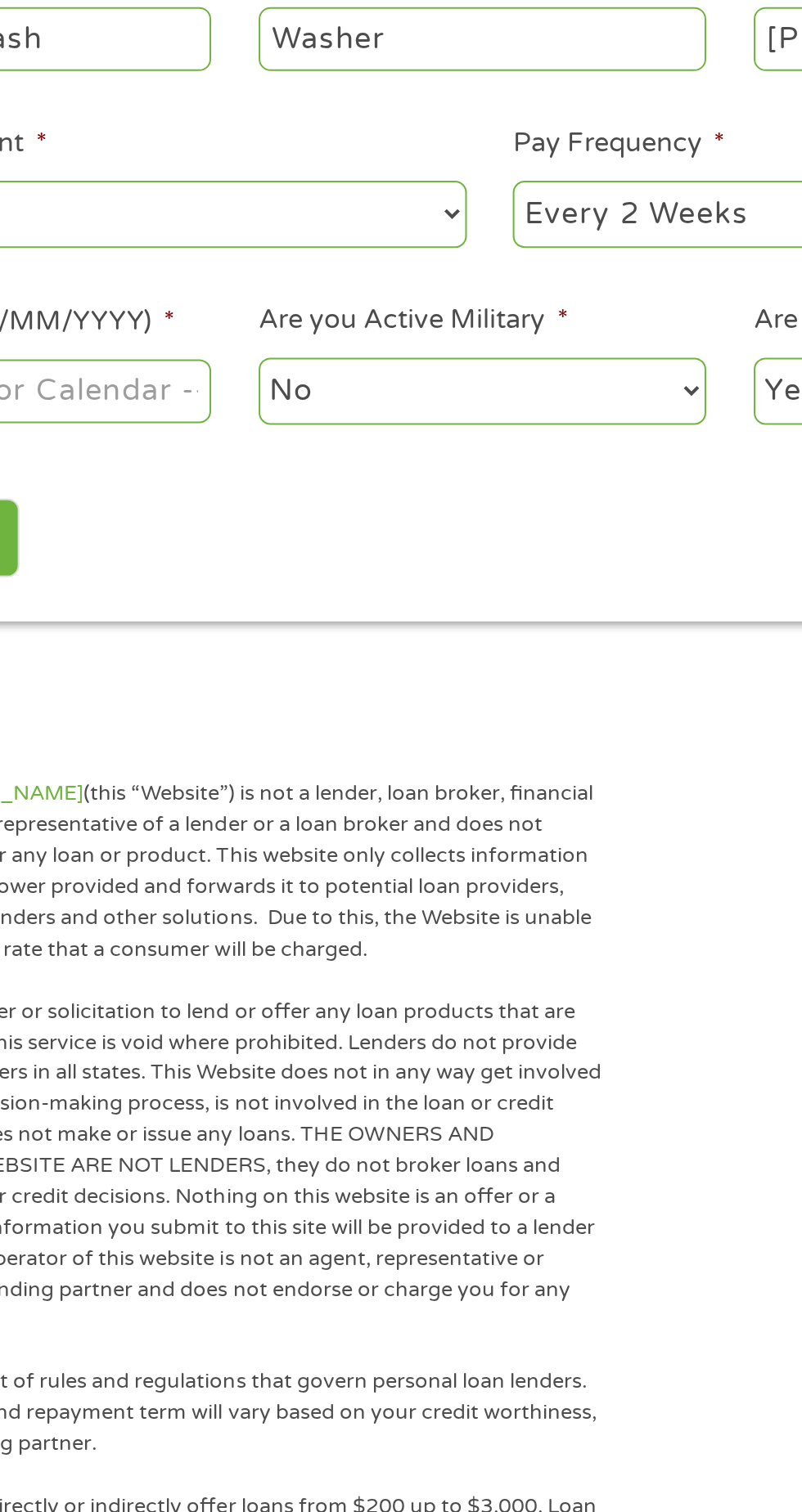
click at [507, 538] on select "--- Choose one --- Every 2 Weeks Every Week Monthly Semi-Monthly" at bounding box center [587, 541] width 351 height 33
select select "weekly"
click at [413, 525] on select "--- Choose one --- Every 2 Weeks Every Week Monthly Semi-Monthly" at bounding box center [587, 541] width 351 height 33
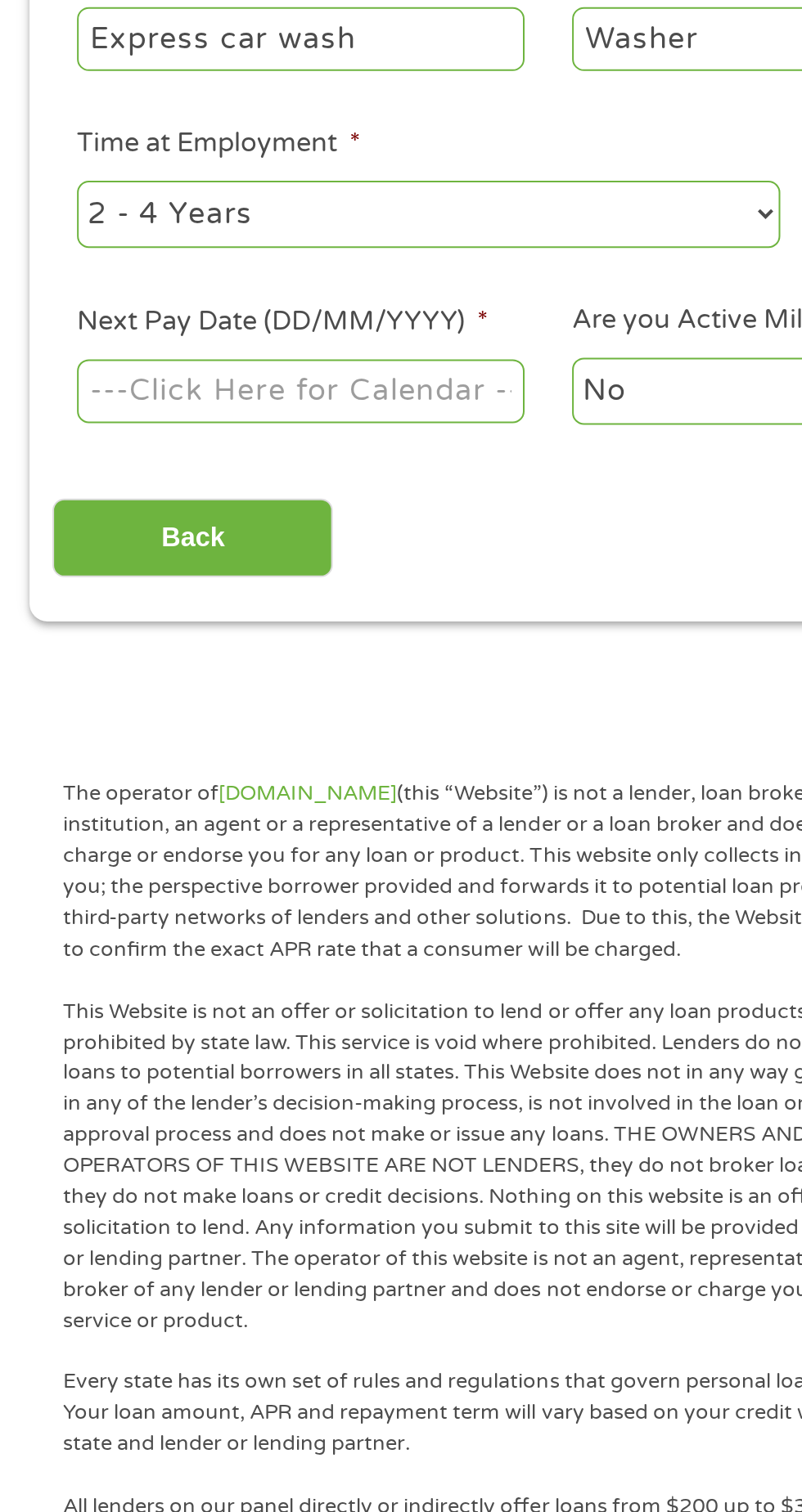
click at [220, 639] on body "Home Get Loan Offer How it works FAQs Blog Cash Loans Quick Loans Online Loans …" at bounding box center [401, 1239] width 802 height 2492
click at [212, 615] on input "Next Pay Date (DD/MM/YYYY) *" at bounding box center [150, 629] width 224 height 31
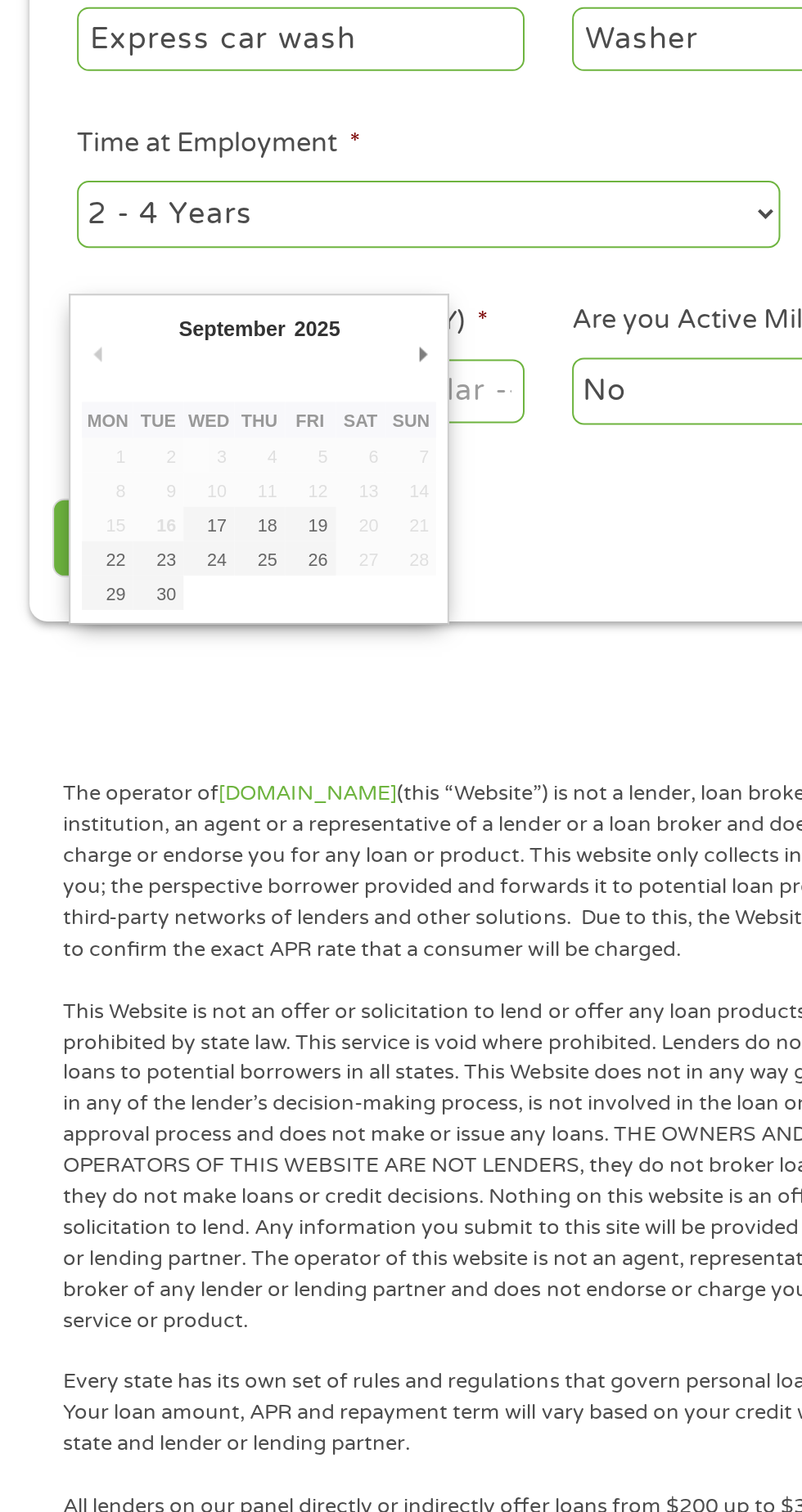
type input "[DATE]"
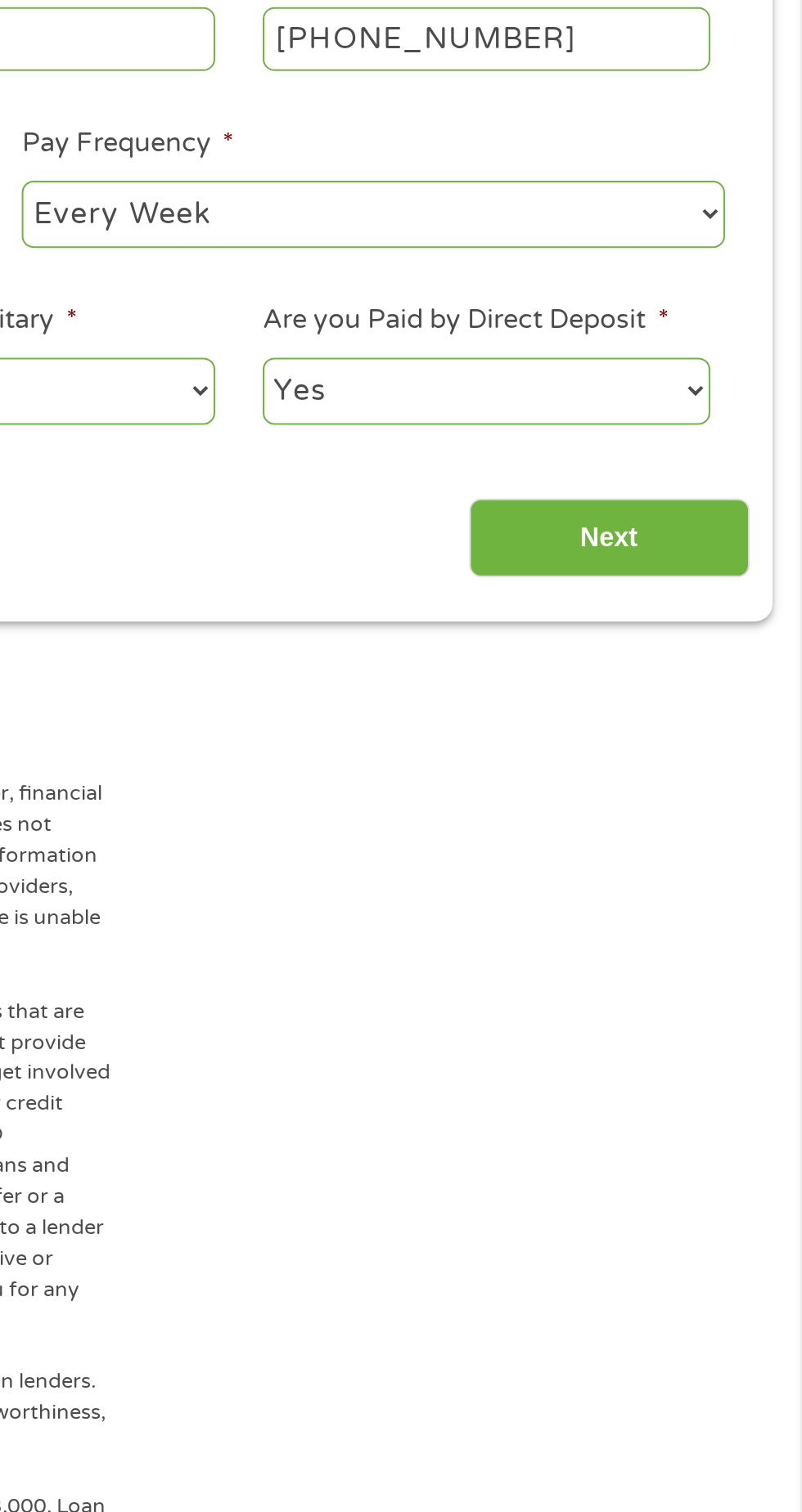
click at [734, 707] on input "Next" at bounding box center [705, 704] width 140 height 40
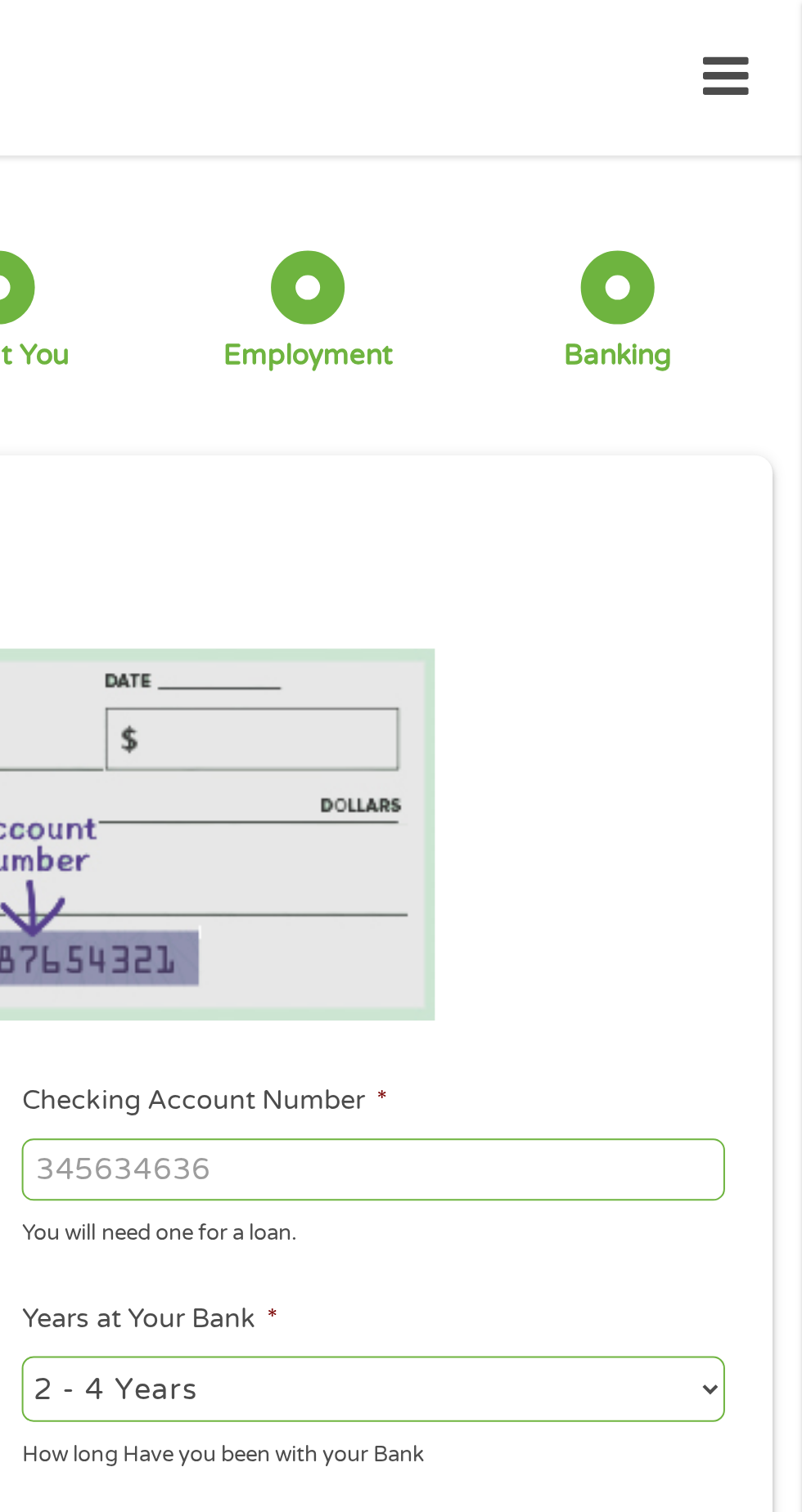
scroll to position [0, 0]
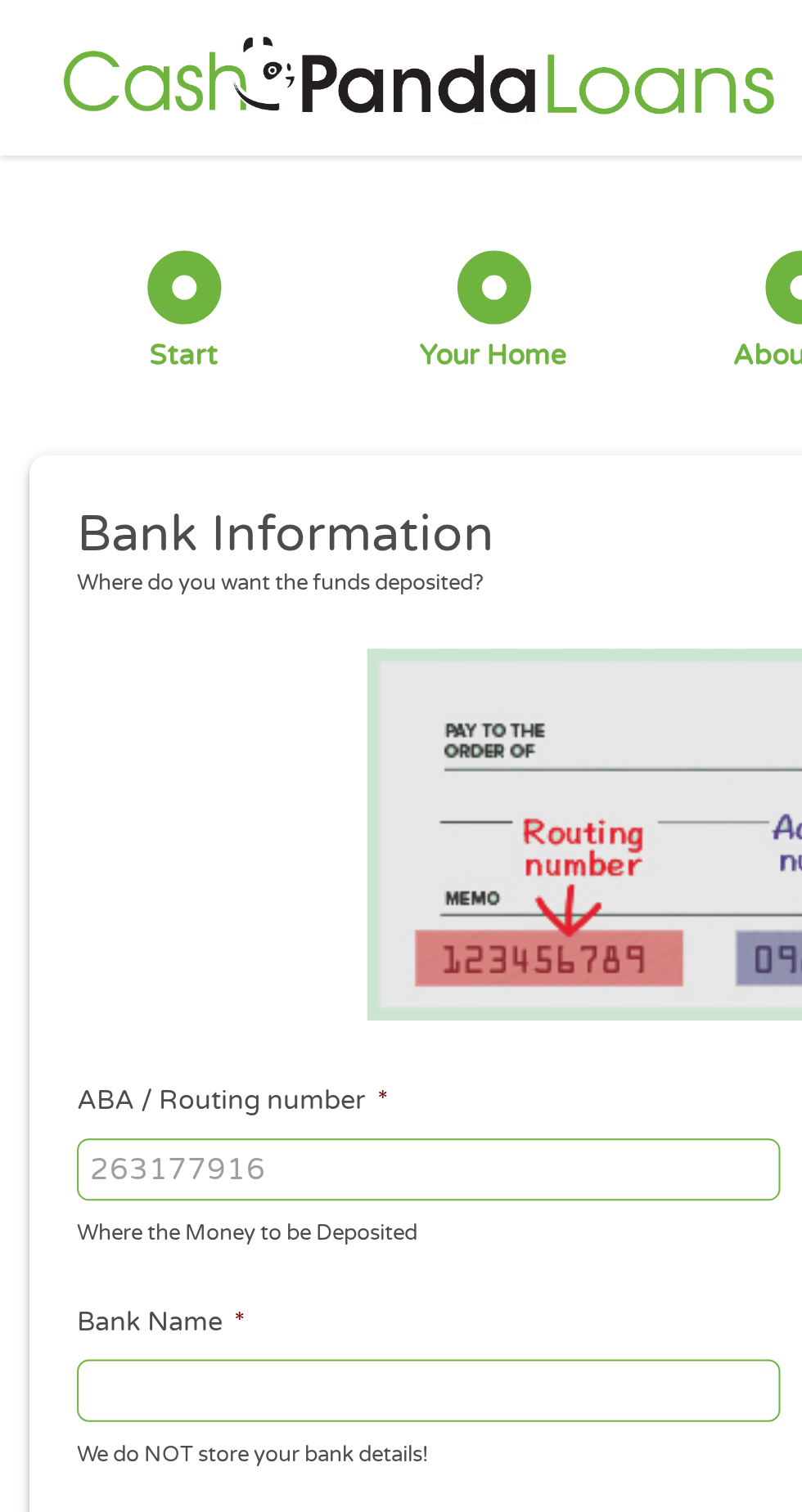
click at [237, 578] on input "ABA / Routing number *" at bounding box center [214, 583] width 351 height 31
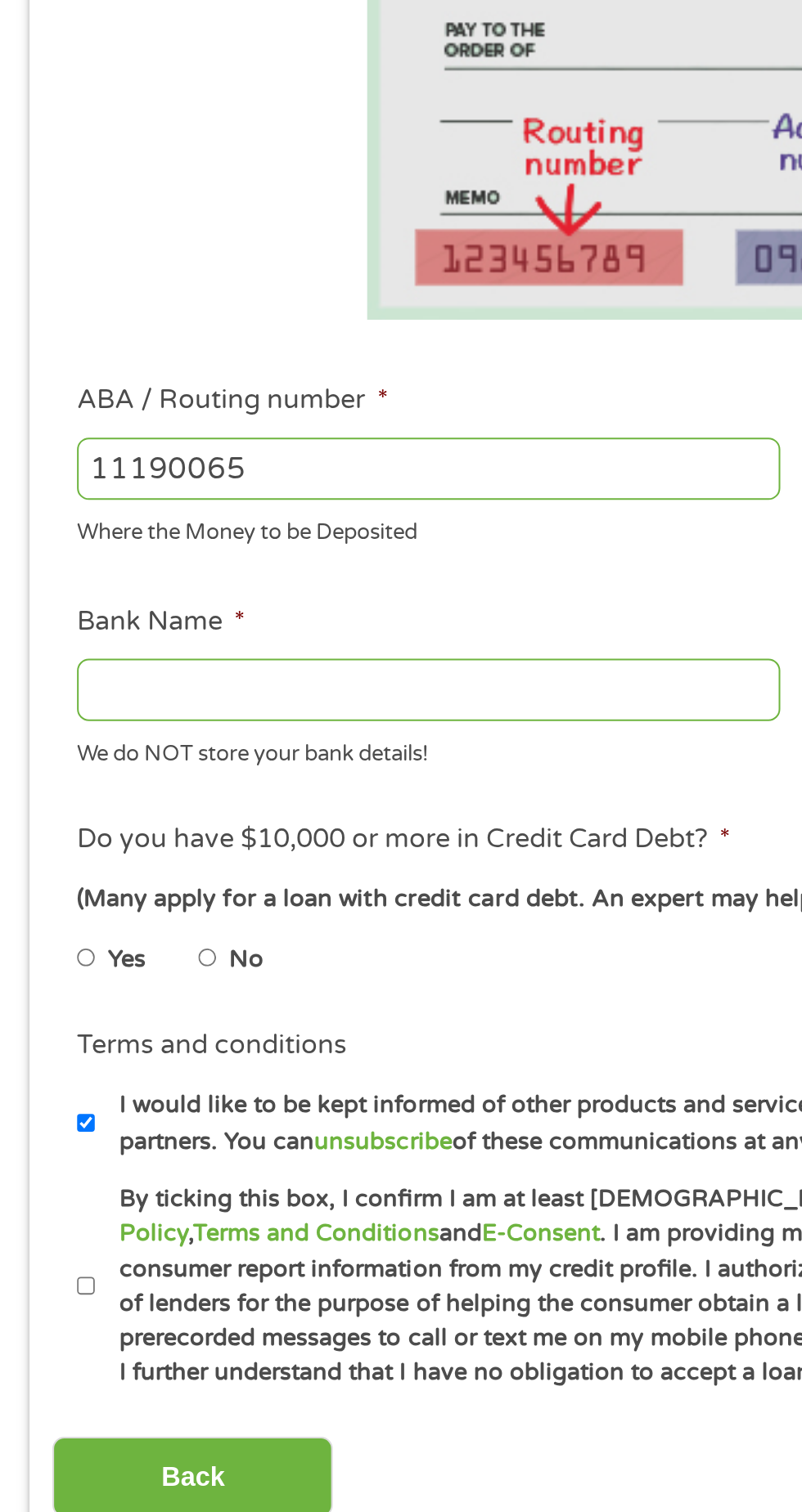
type input "111900659"
type input "[PERSON_NAME] FARGO BANK"
type input "111900659"
click at [283, 689] on input "[PERSON_NAME] FARGO BANK" at bounding box center [214, 694] width 351 height 31
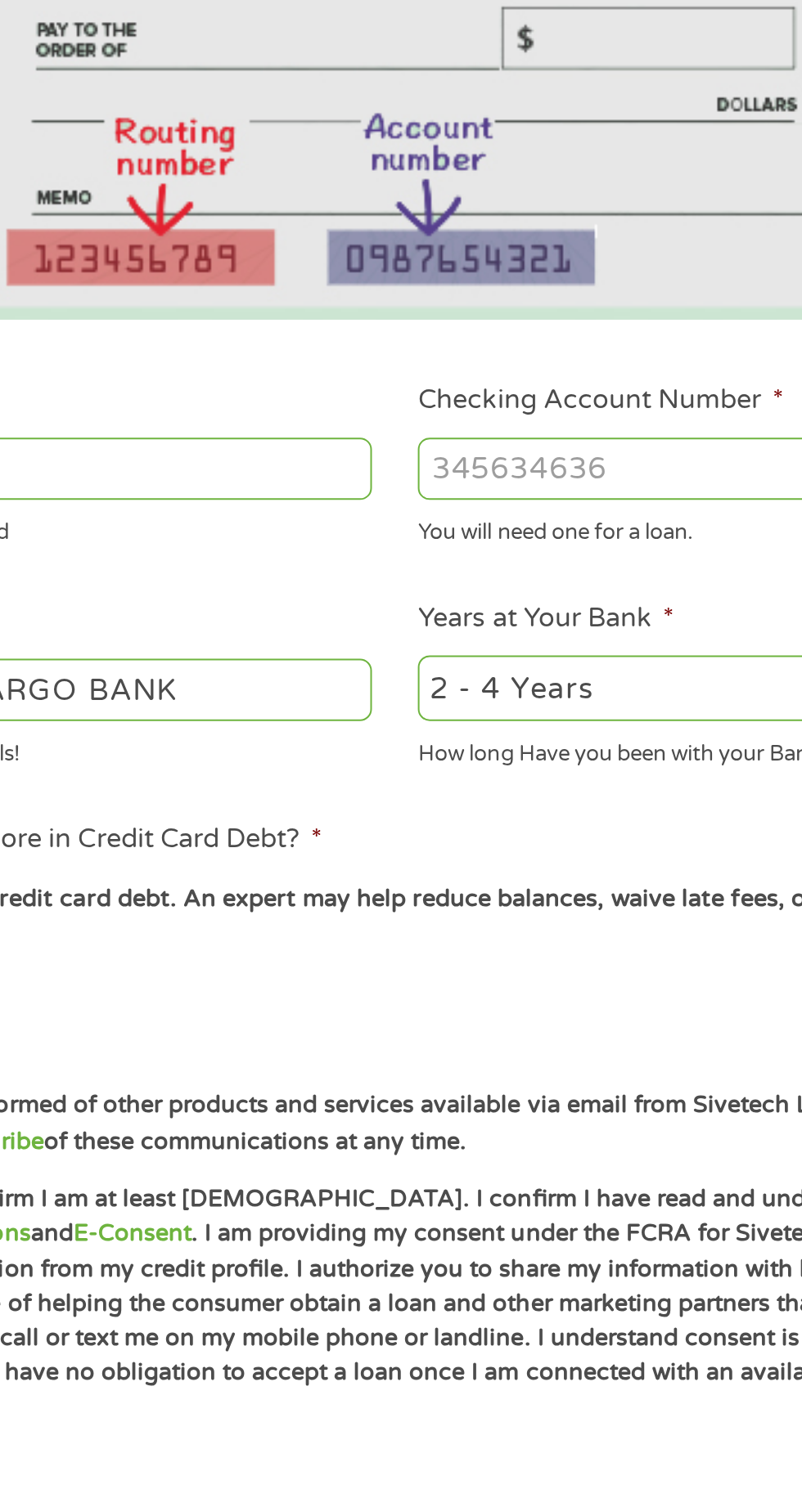
click at [530, 588] on input "Checking Account Number *" at bounding box center [587, 583] width 351 height 31
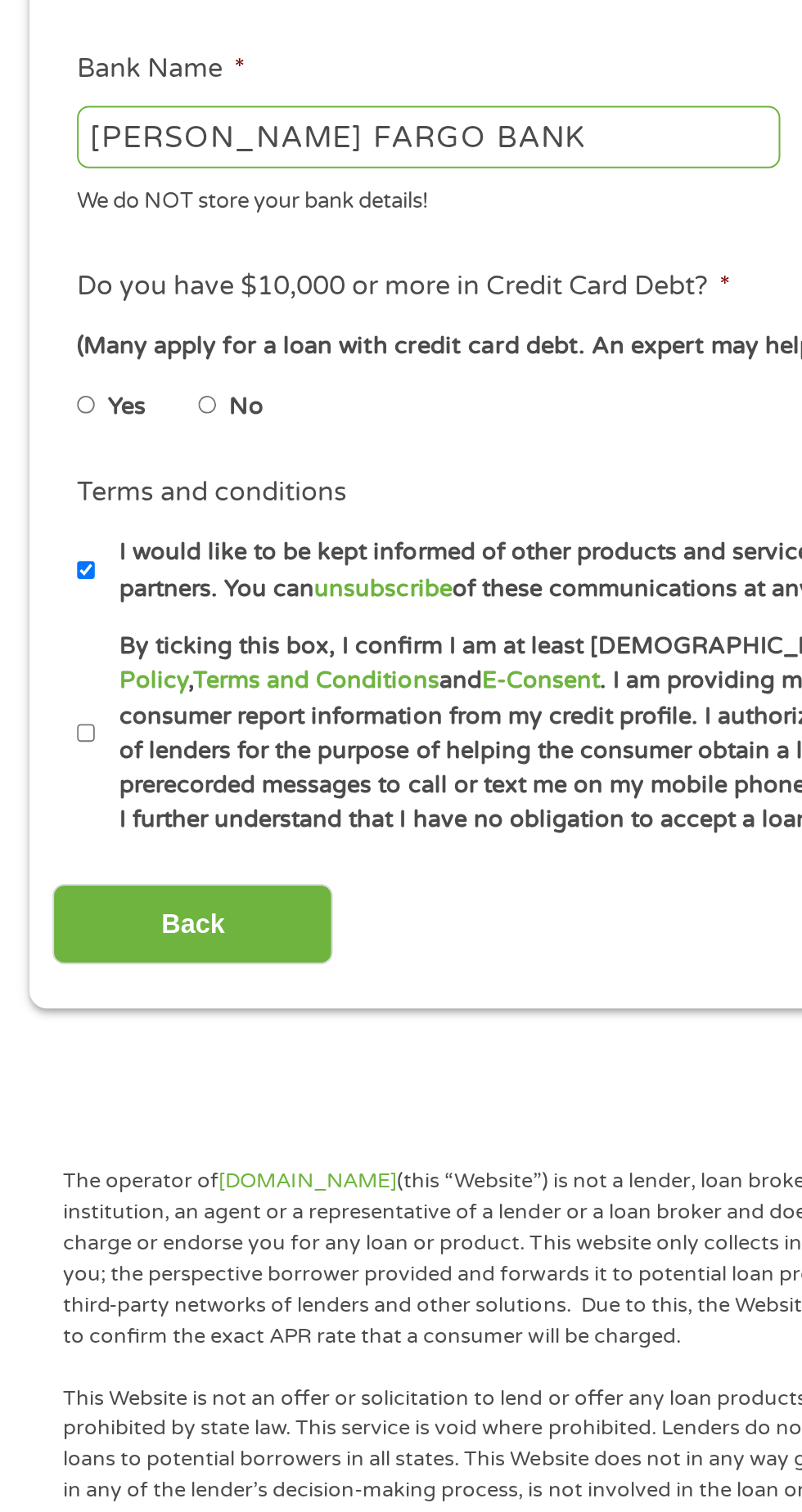
scroll to position [5, 0]
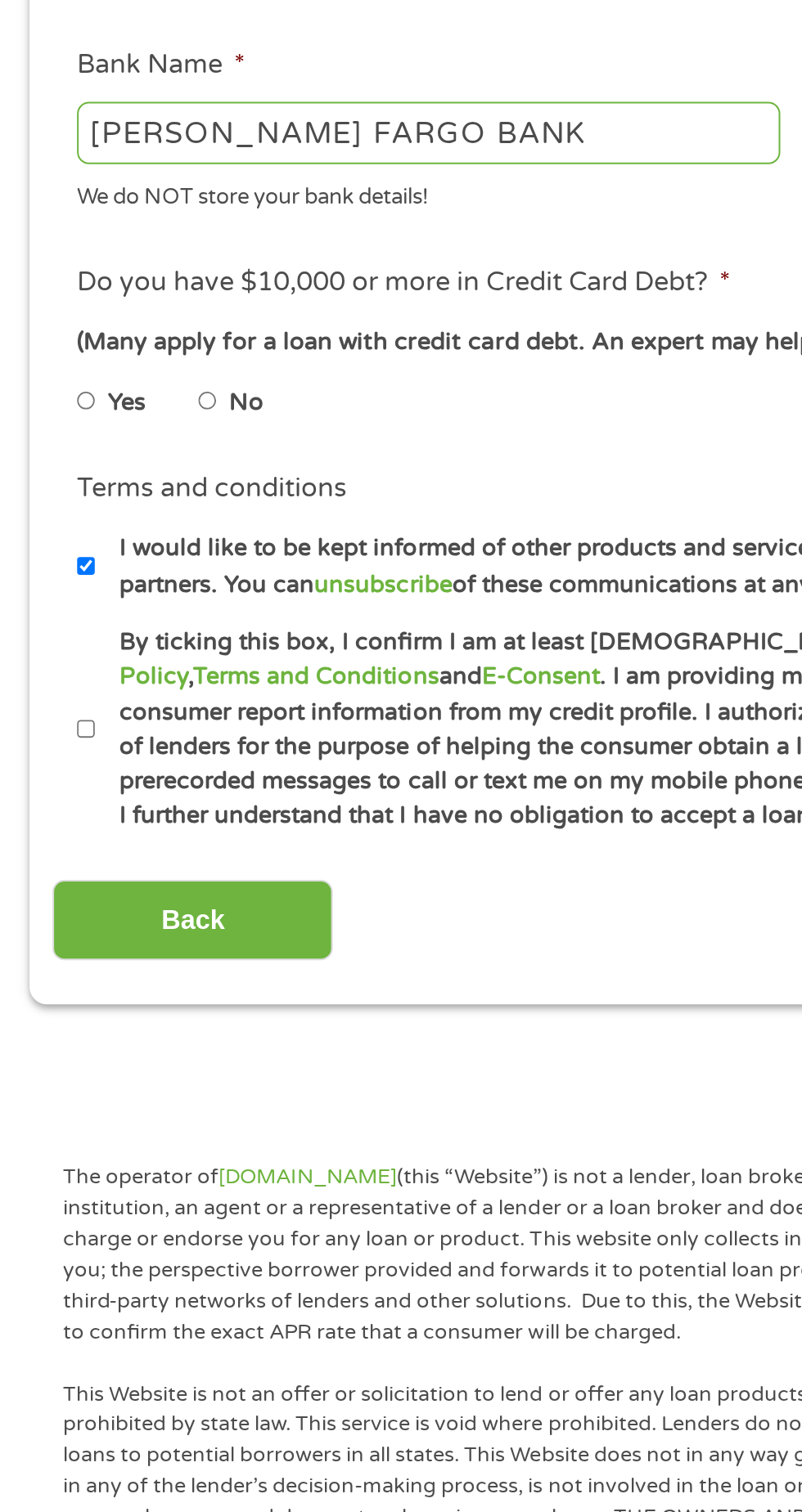
type input "1480586831"
click at [109, 824] on input "No" at bounding box center [103, 823] width 10 height 26
radio input "true"
click at [41, 990] on input "By ticking this box, I confirm I am at least [DEMOGRAPHIC_DATA]. I confirm I ha…" at bounding box center [43, 987] width 10 height 26
checkbox input "true"
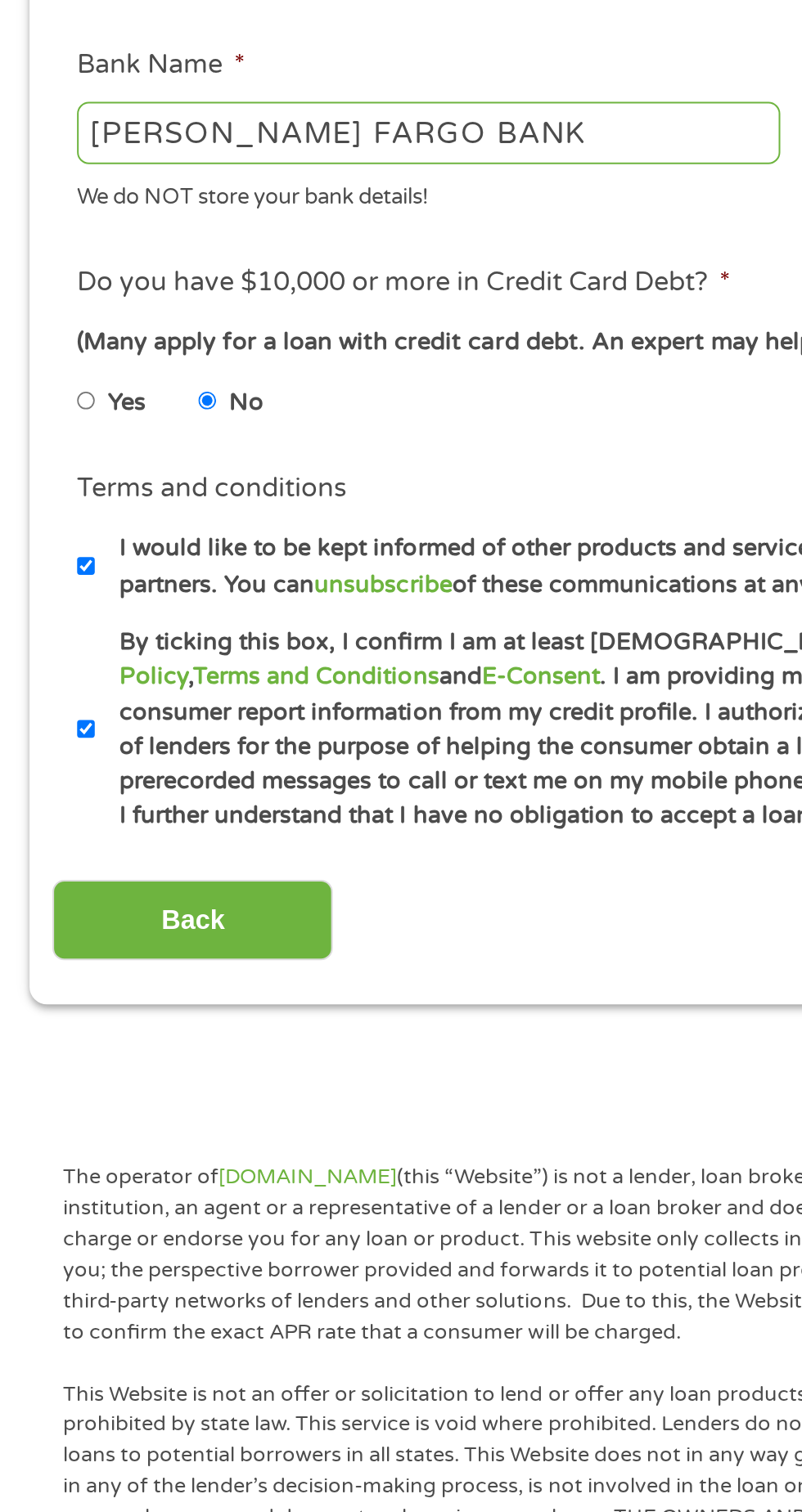
click at [112, 1080] on input "Back" at bounding box center [96, 1082] width 140 height 40
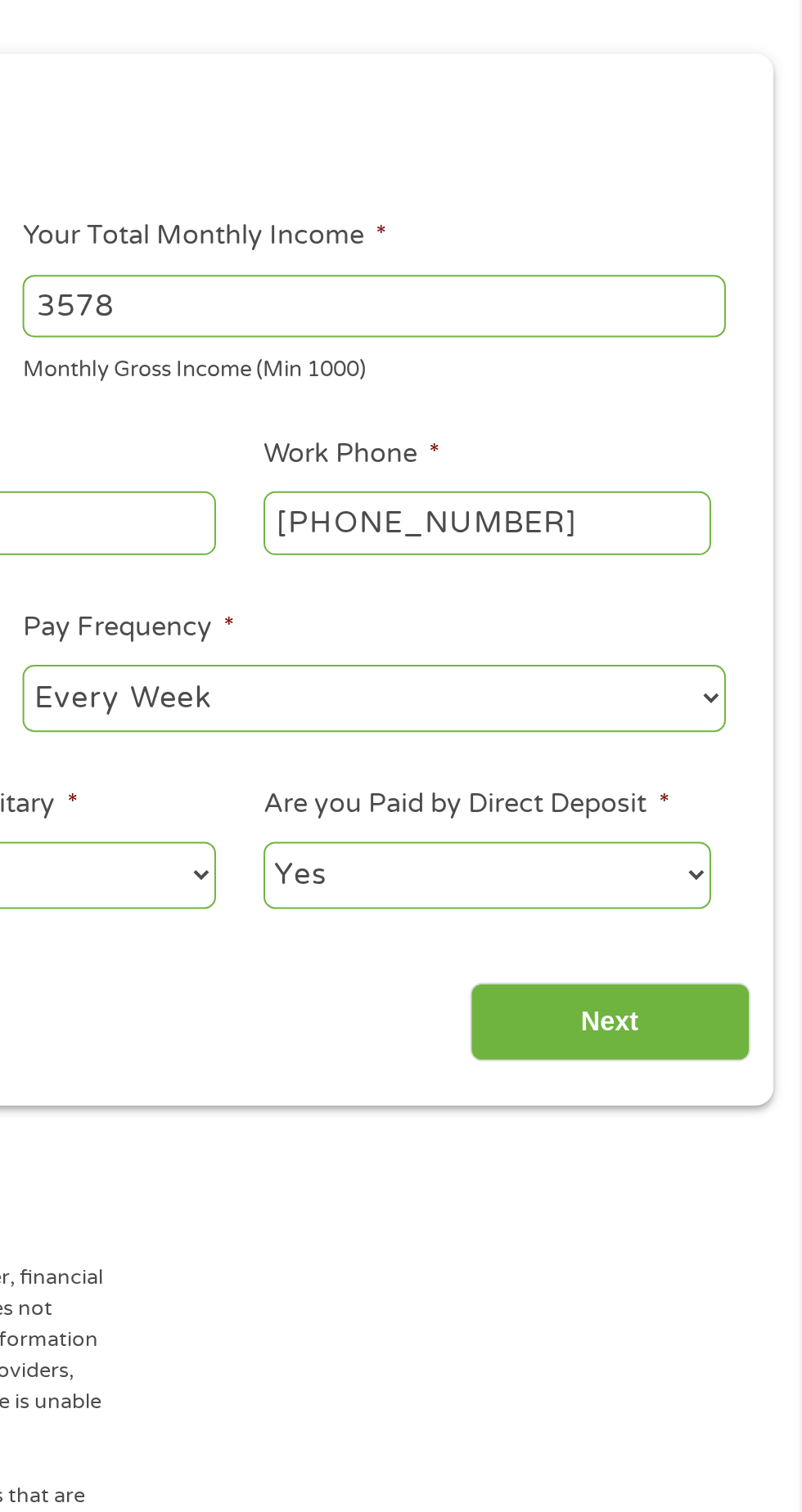
scroll to position [7, 0]
click at [716, 699] on input "Next" at bounding box center [705, 704] width 140 height 40
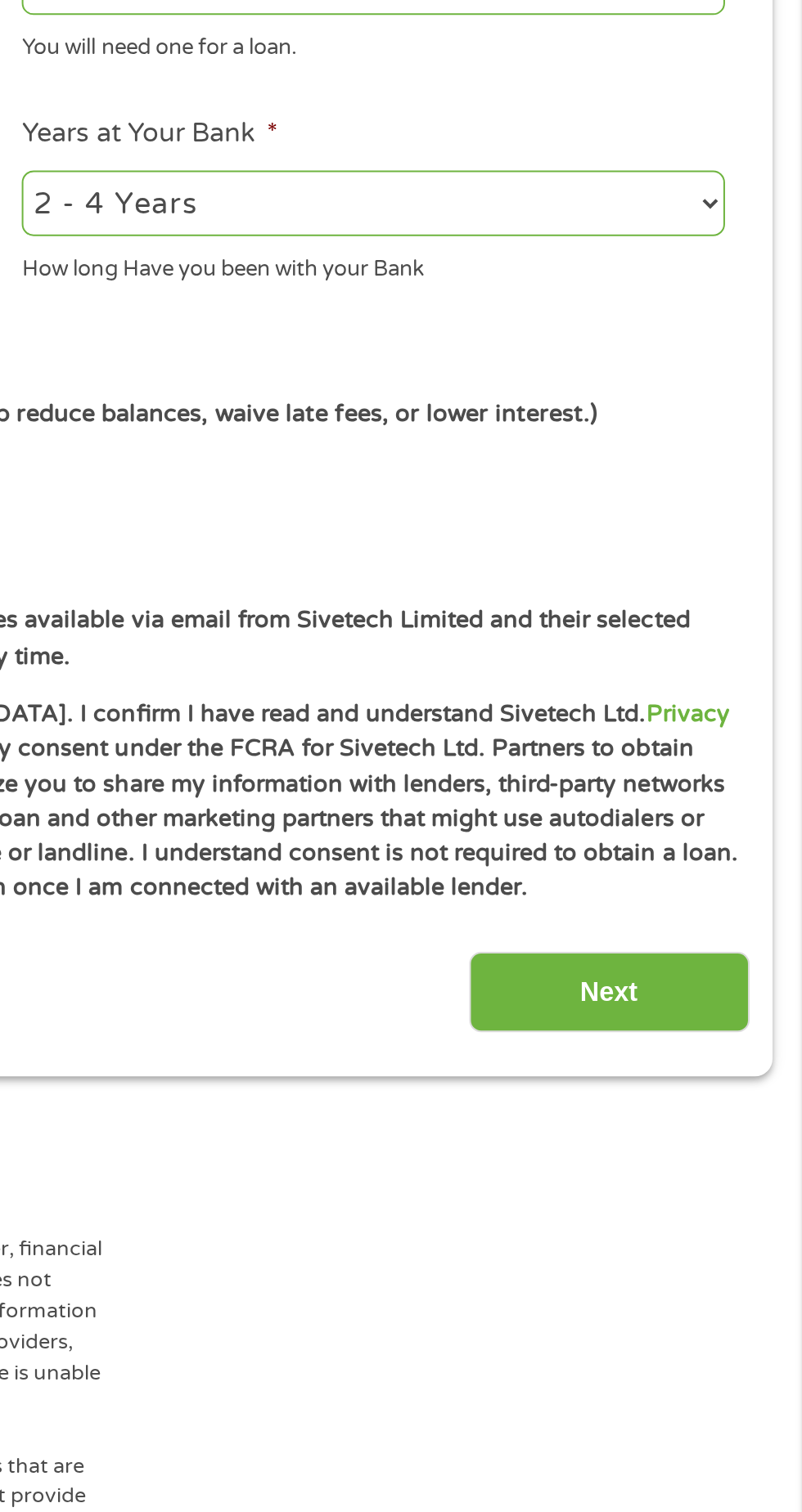
click at [741, 1072] on input "Next" at bounding box center [705, 1079] width 140 height 40
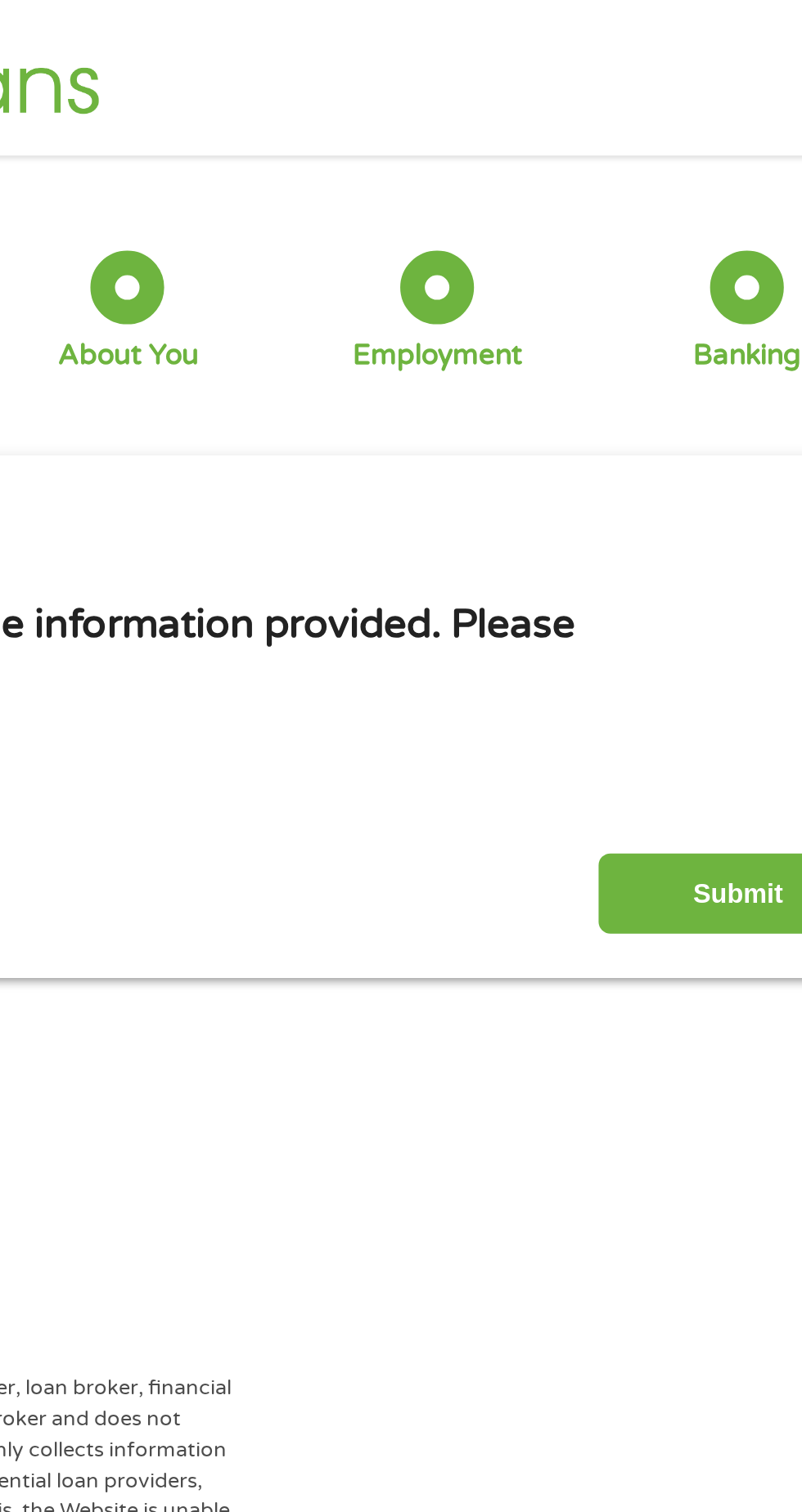
scroll to position [0, 0]
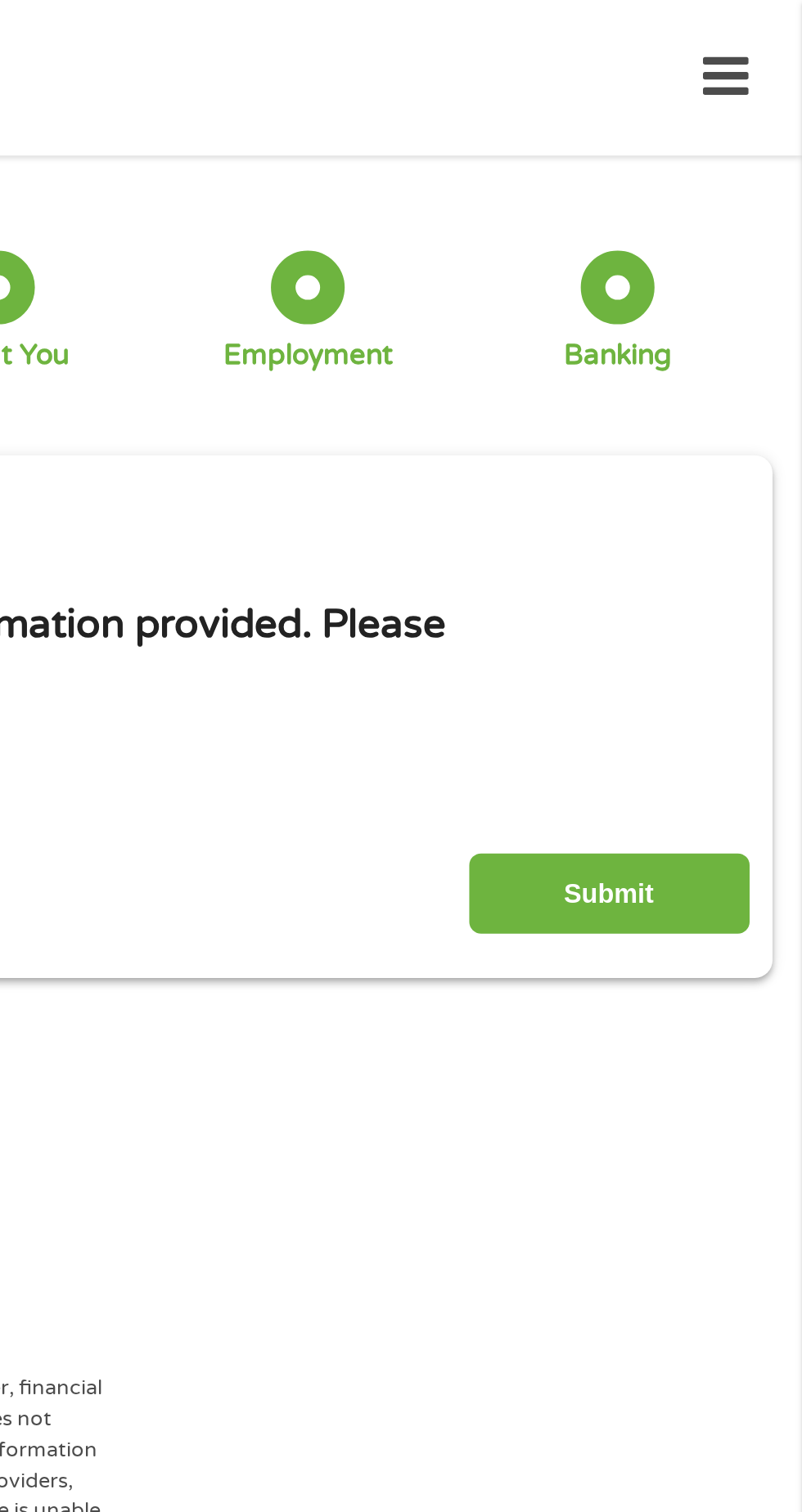
click at [740, 429] on input "Submit" at bounding box center [705, 446] width 140 height 40
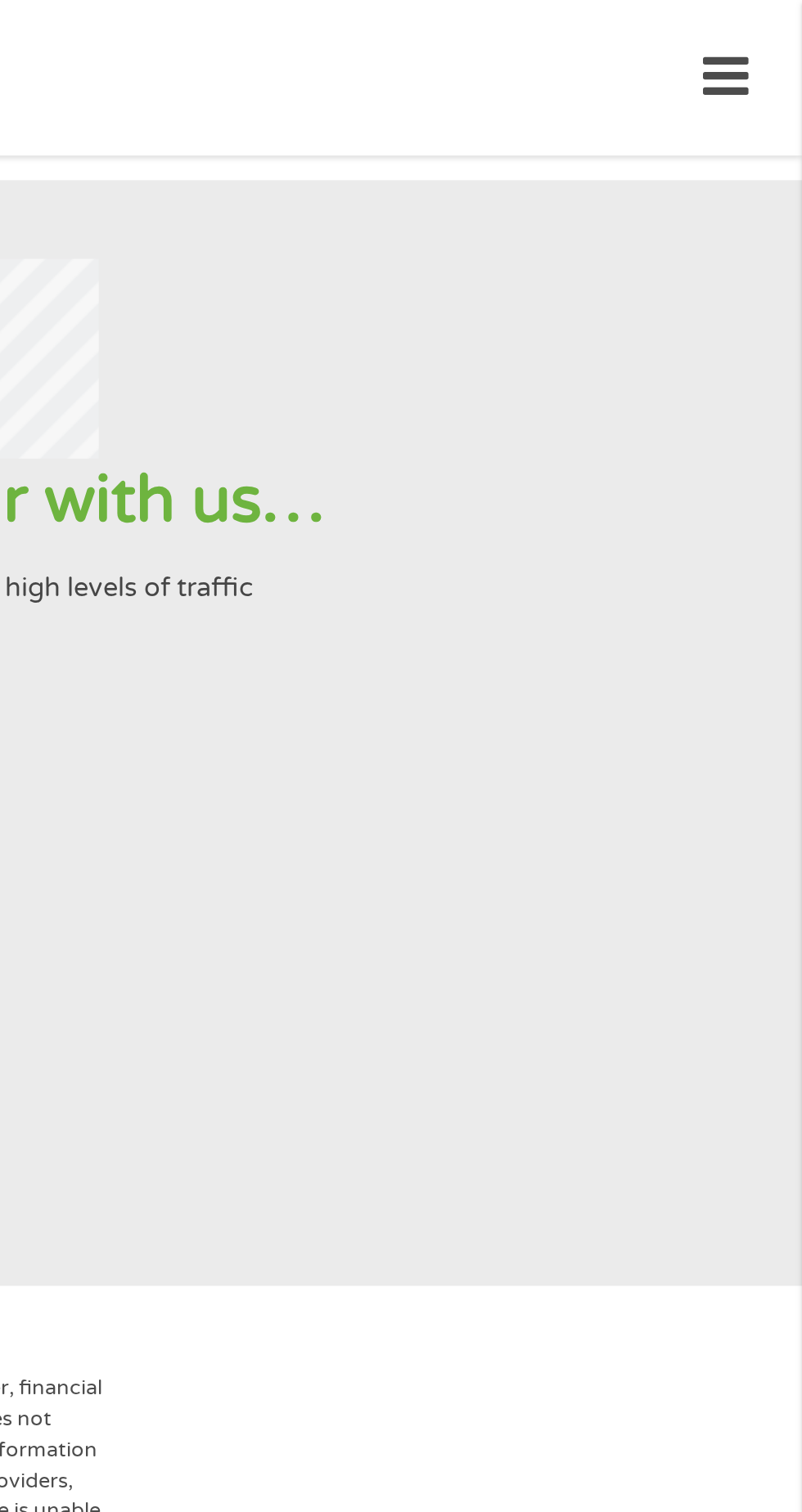
click at [758, 28] on icon at bounding box center [763, 39] width 23 height 40
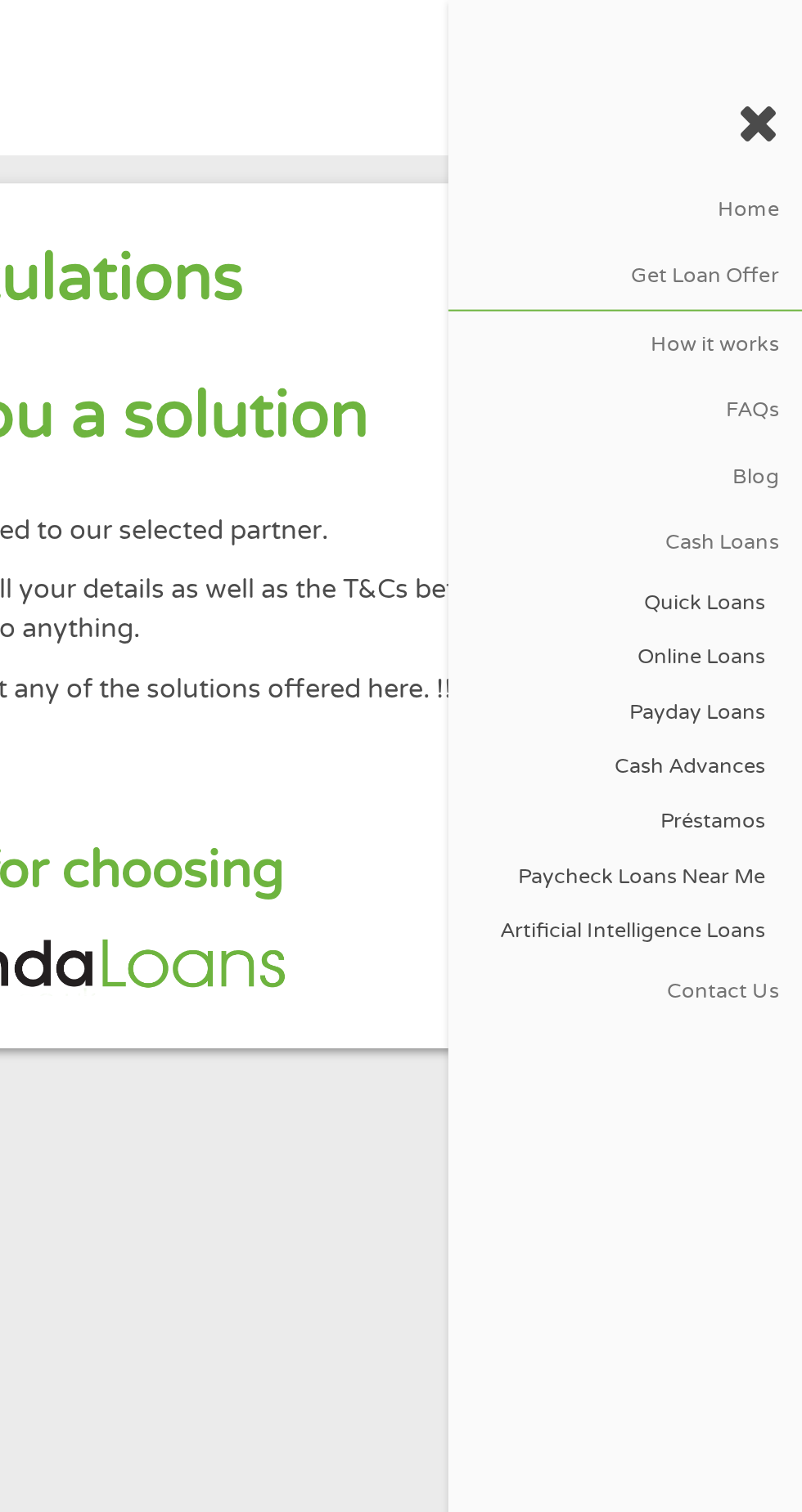
click at [787, 54] on icon at bounding box center [780, 61] width 20 height 26
